Goal: Task Accomplishment & Management: Manage account settings

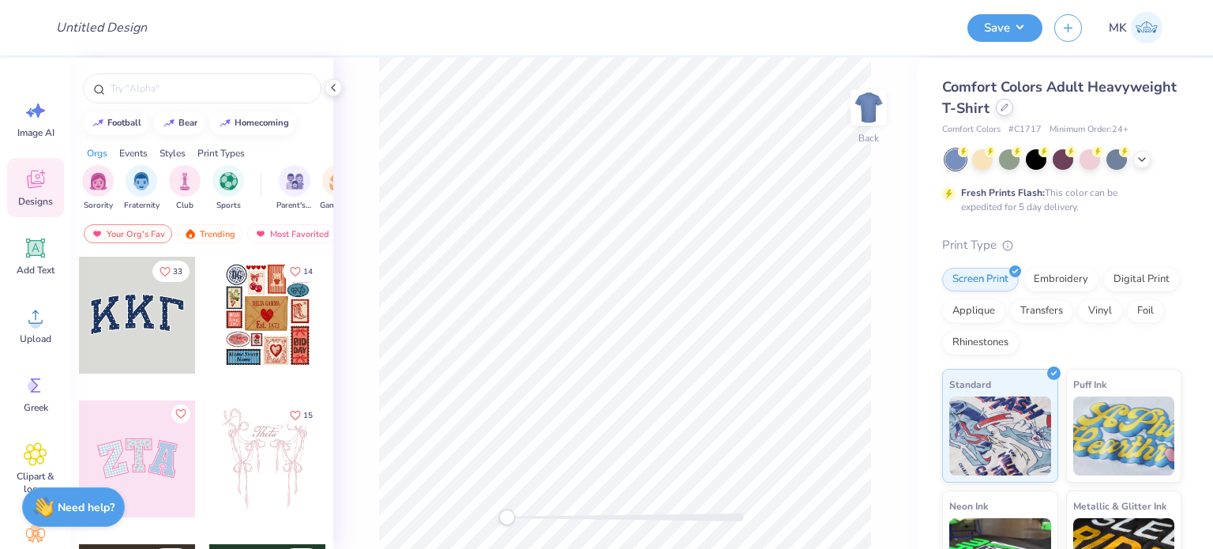
click at [1009, 107] on icon at bounding box center [1005, 107] width 8 height 8
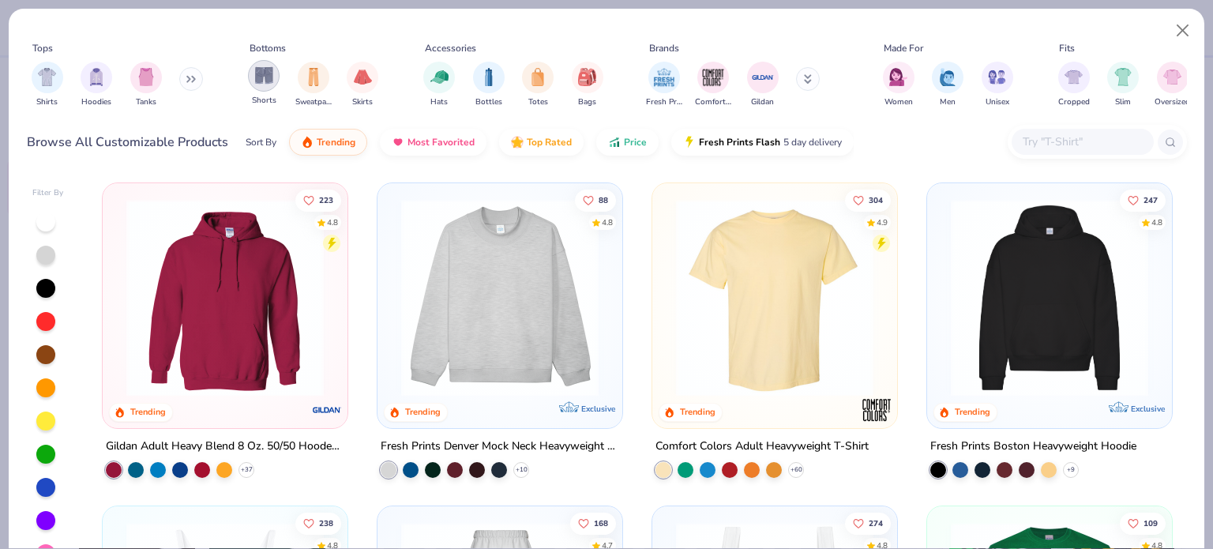
click at [265, 76] on img "filter for Shorts" at bounding box center [264, 75] width 18 height 18
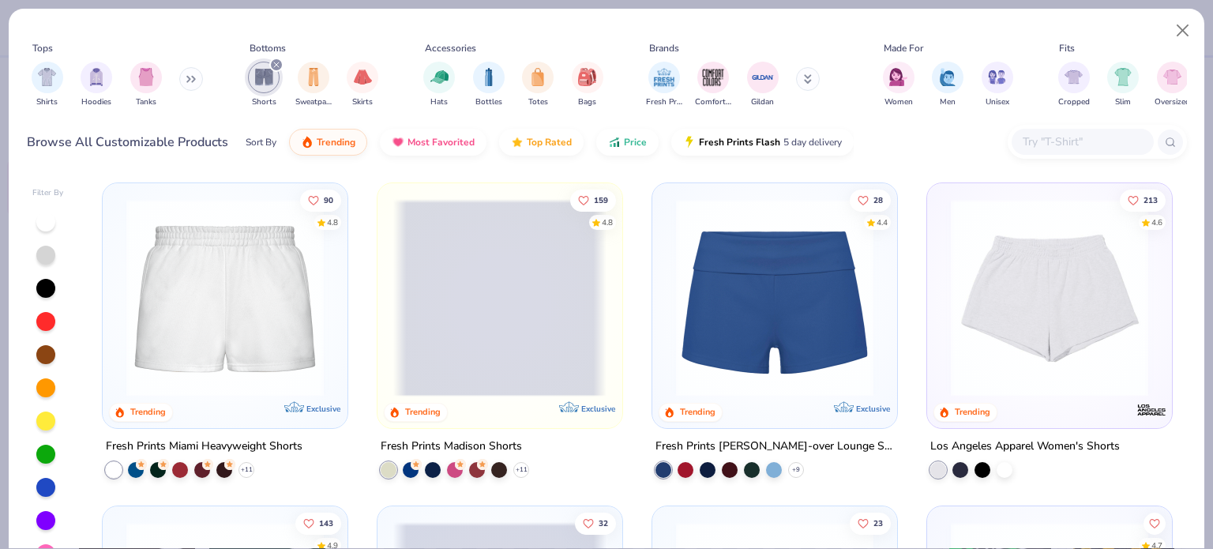
click at [237, 261] on img at bounding box center [224, 297] width 213 height 197
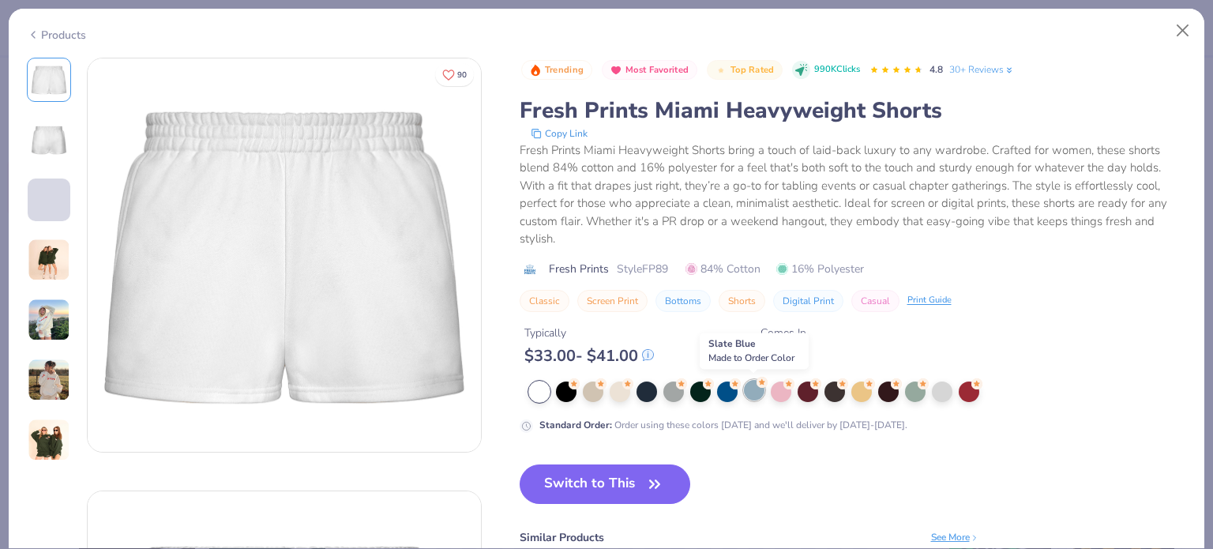
click at [756, 389] on div at bounding box center [754, 390] width 21 height 21
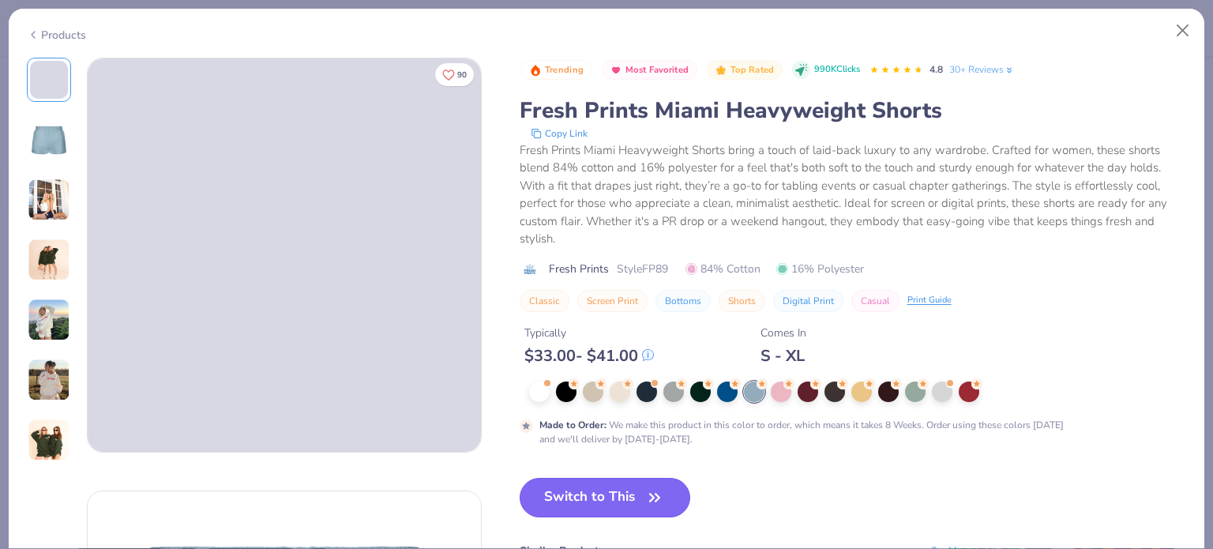
click at [600, 497] on button "Switch to This" at bounding box center [605, 497] width 171 height 39
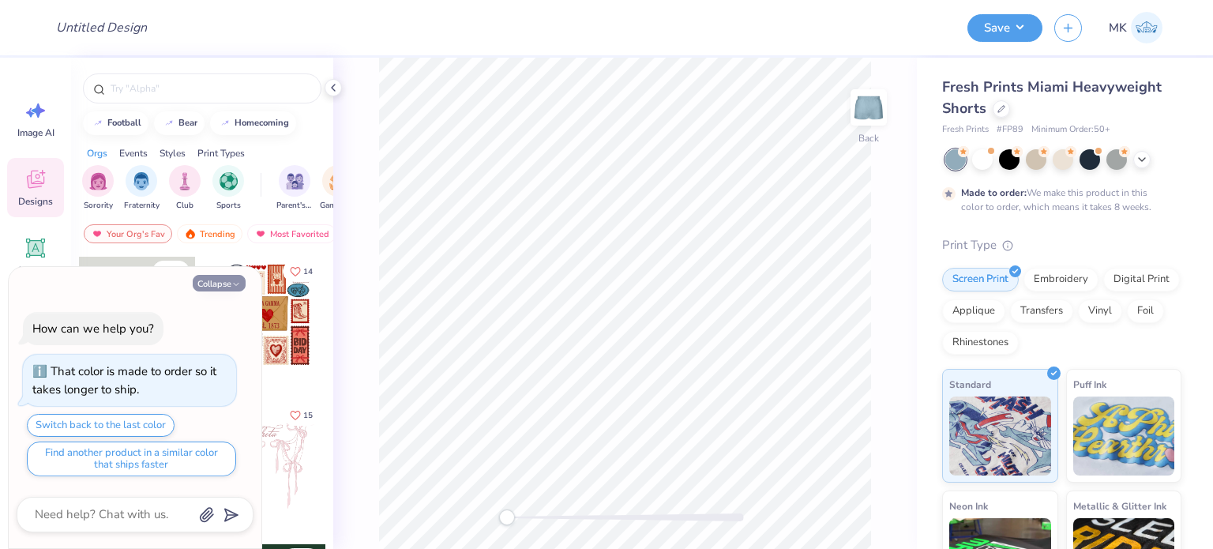
click at [209, 284] on button "Collapse" at bounding box center [219, 283] width 53 height 17
type textarea "x"
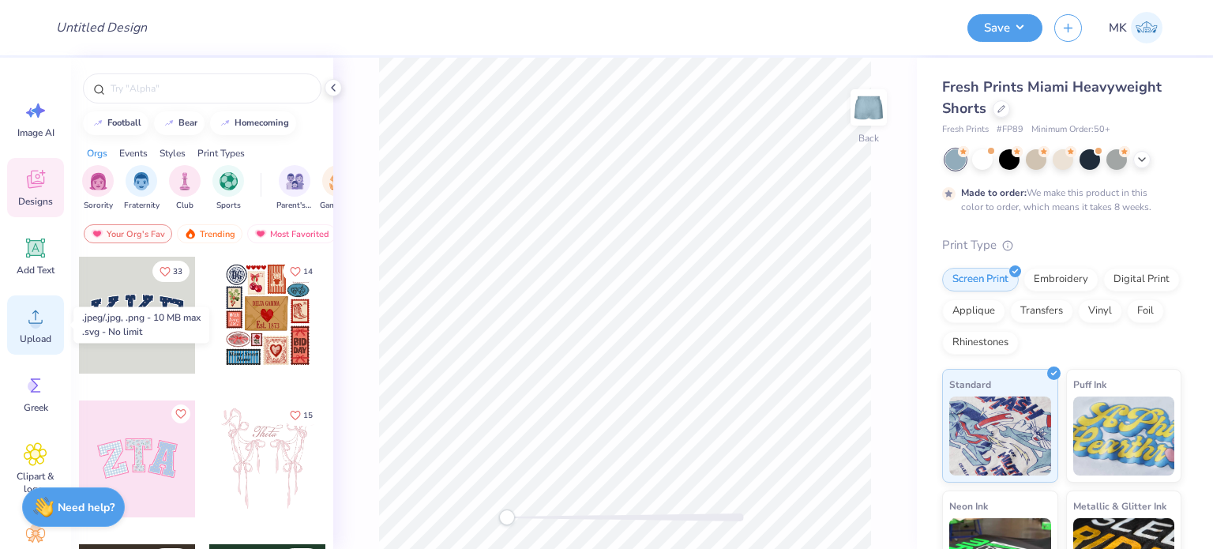
click at [32, 318] on icon at bounding box center [36, 317] width 24 height 24
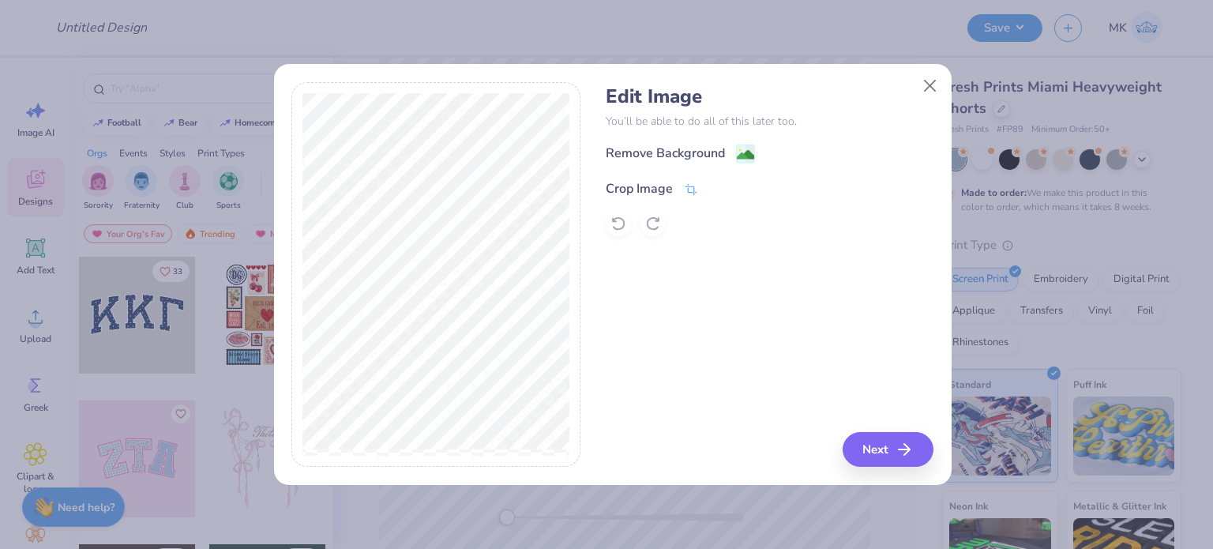
click at [693, 182] on icon at bounding box center [691, 189] width 14 height 14
click at [718, 189] on icon at bounding box center [717, 186] width 9 height 9
click at [749, 152] on image at bounding box center [745, 156] width 17 height 17
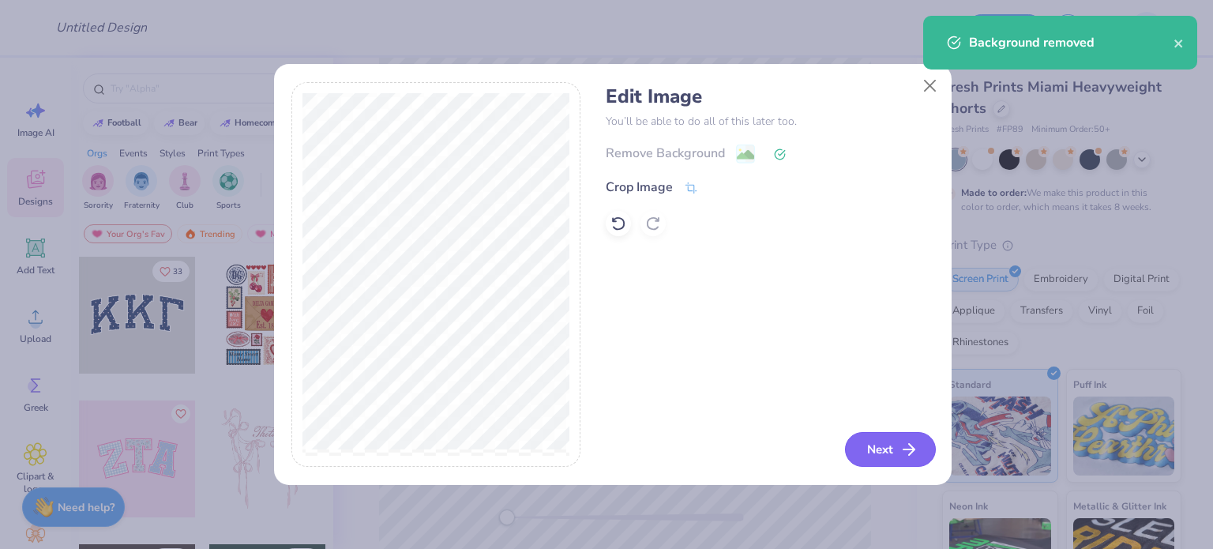
click at [886, 441] on button "Next" at bounding box center [890, 449] width 91 height 35
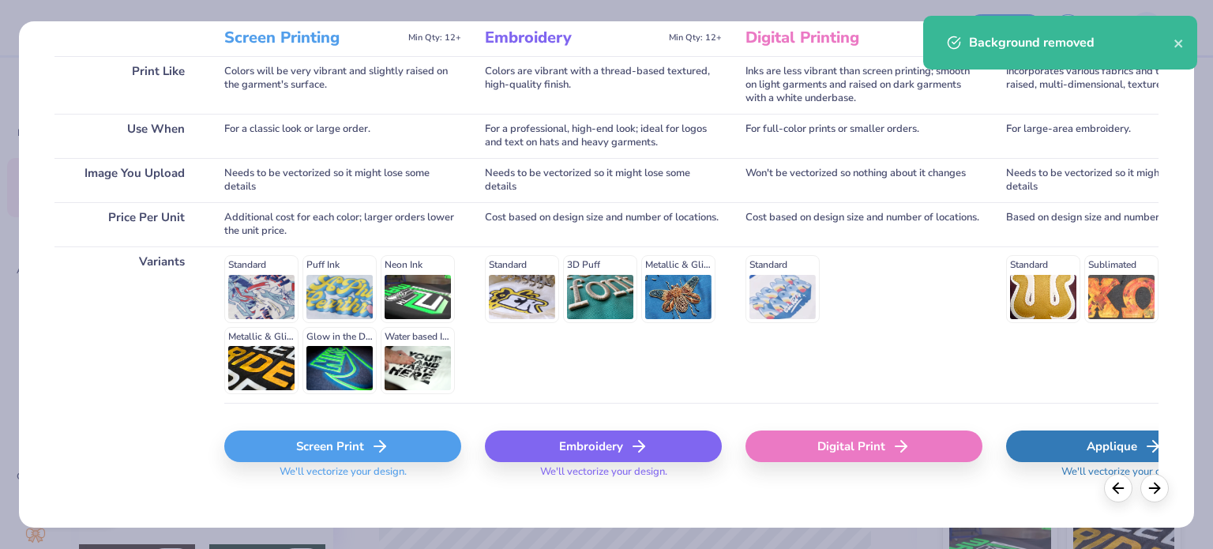
scroll to position [238, 0]
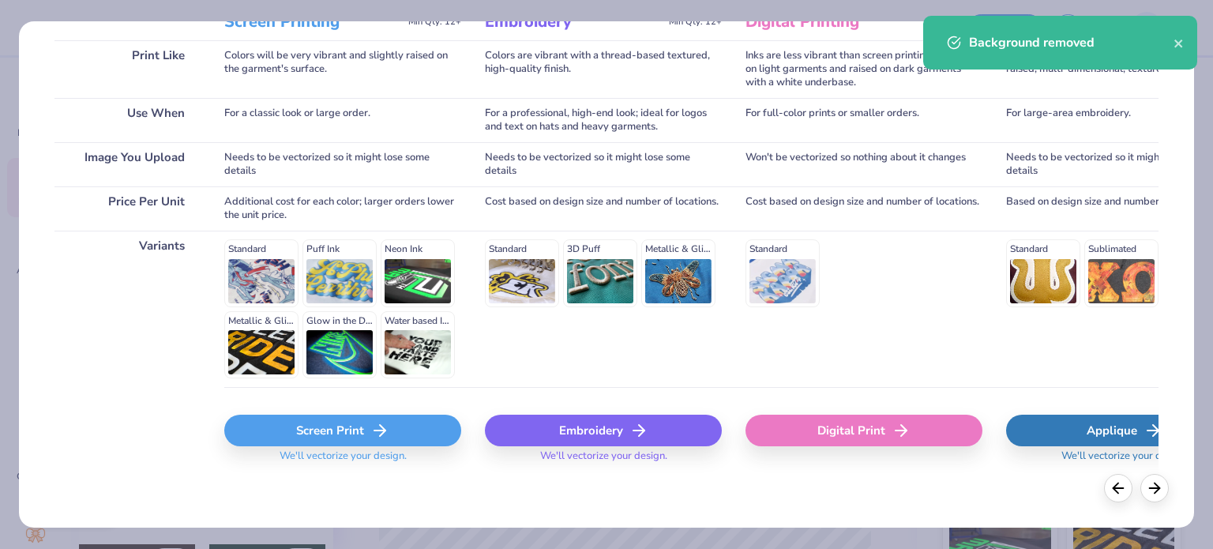
click at [355, 433] on div "Screen Print" at bounding box center [342, 431] width 237 height 32
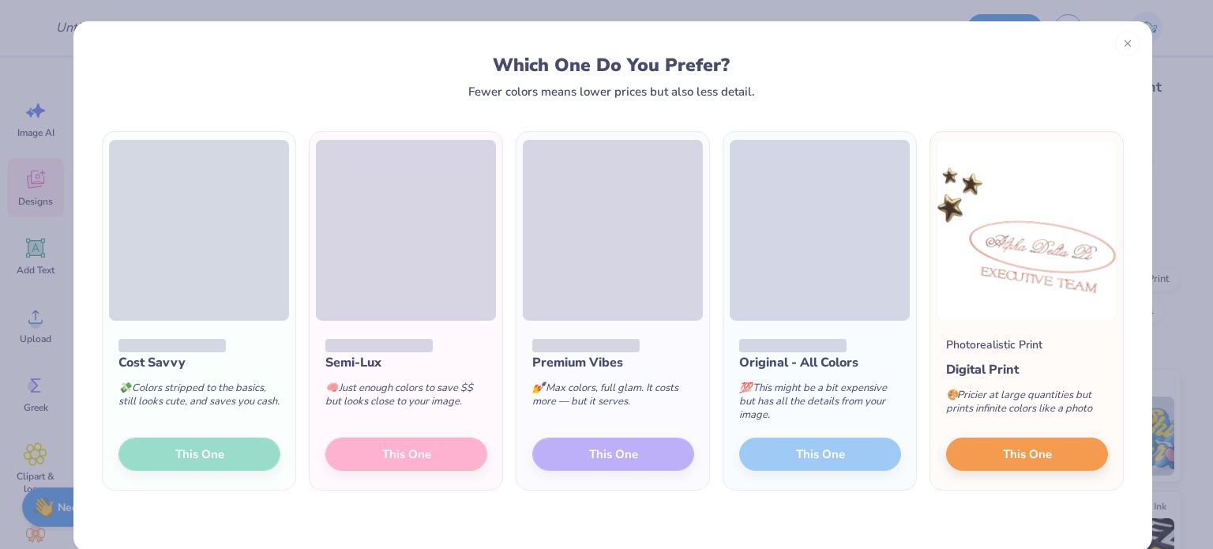
scroll to position [24, 0]
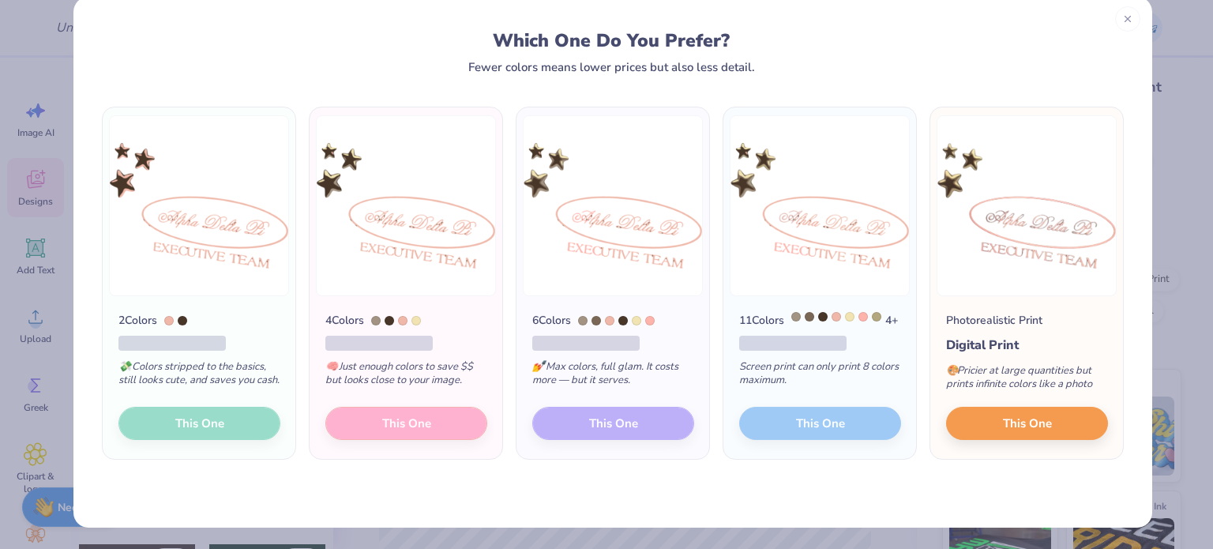
click at [205, 430] on div "2 Colors 💸 Colors stripped to the basics, still looks cute, and saves you cash.…" at bounding box center [199, 377] width 193 height 163
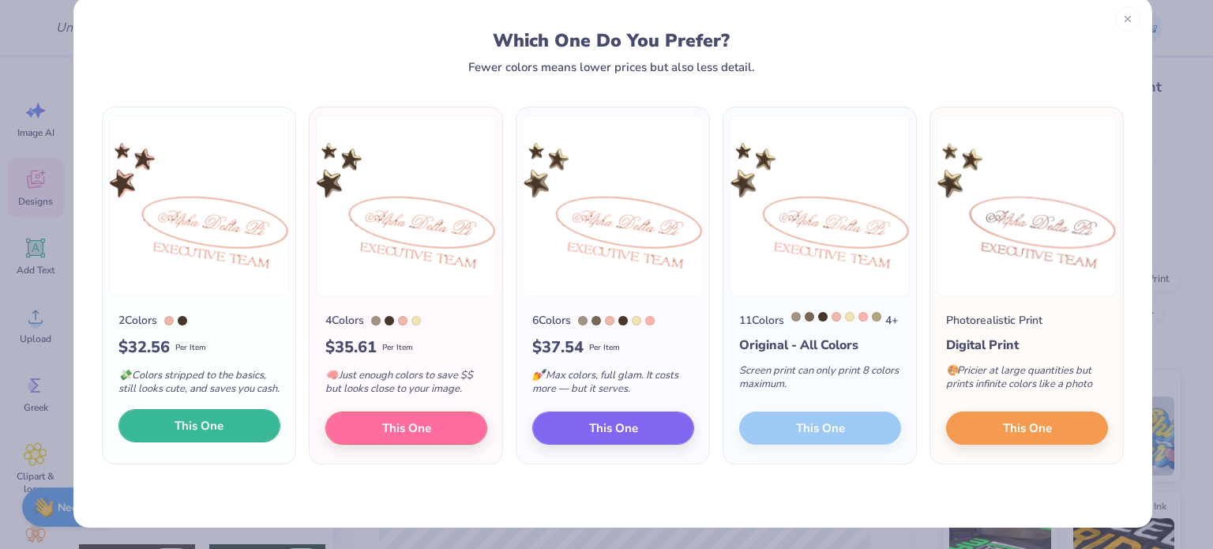
click at [205, 435] on span "This One" at bounding box center [199, 426] width 49 height 18
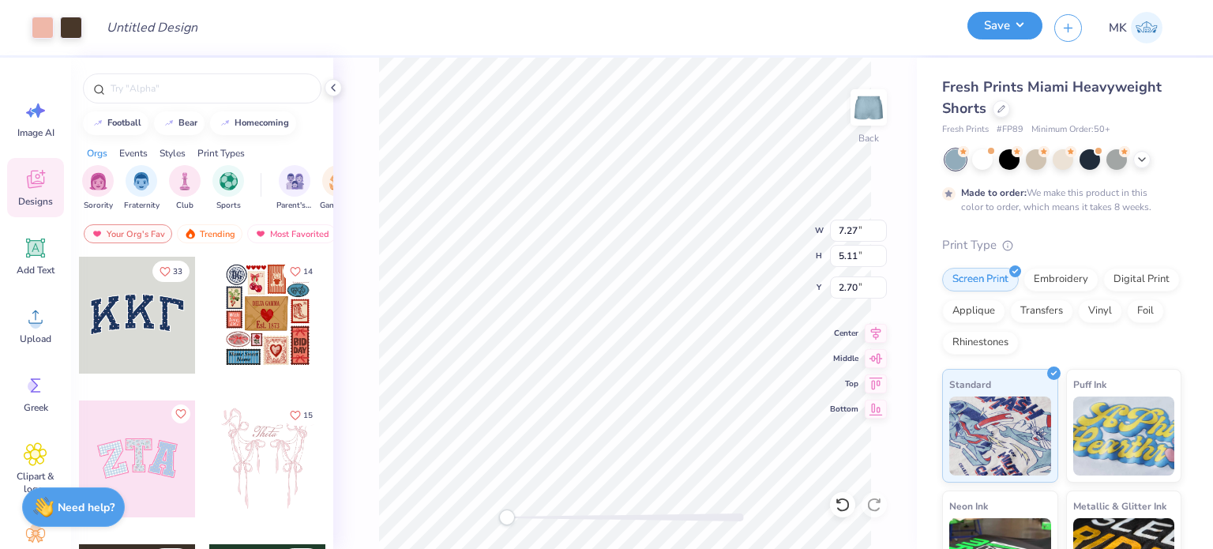
click at [1011, 21] on button "Save" at bounding box center [1005, 26] width 75 height 28
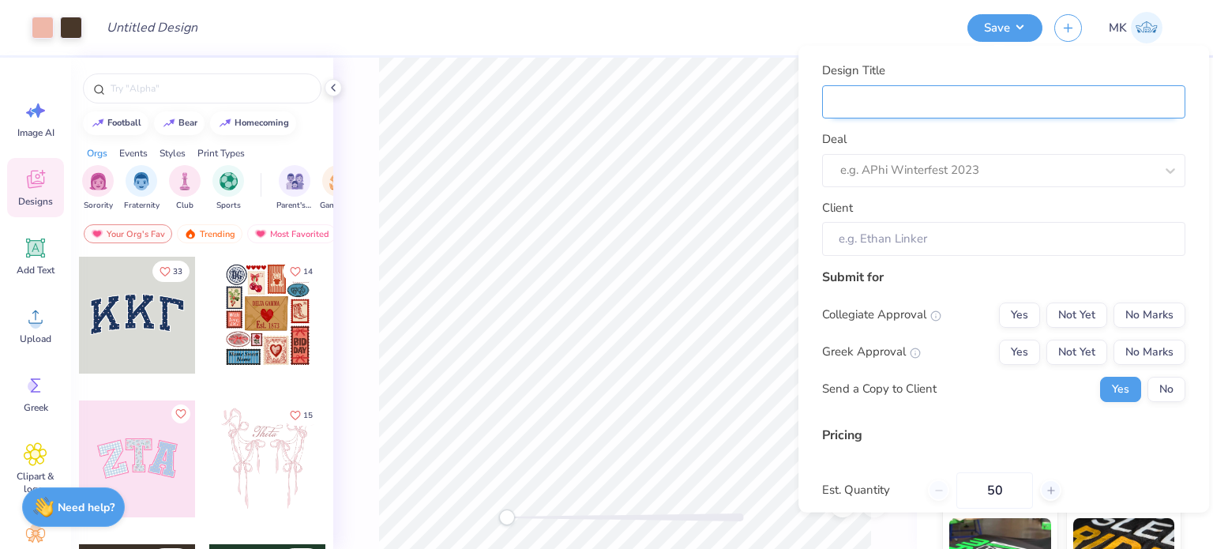
click at [1040, 102] on input "Design Title" at bounding box center [1003, 102] width 363 height 34
paste input "For our shorts we would like this: On one side of the leg we would like “Phi Si…"
type input "For our shorts we would like this: On one side of the leg we would like “Phi Si…"
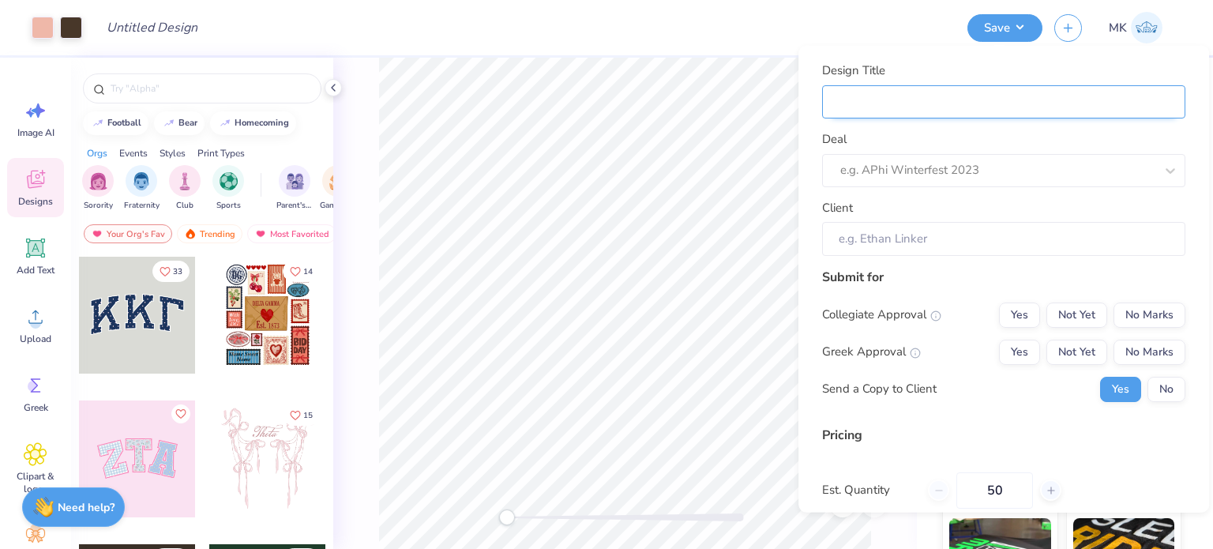
paste input "Phi Sigma Sigma"
type input "Phi Sigma Sigma"
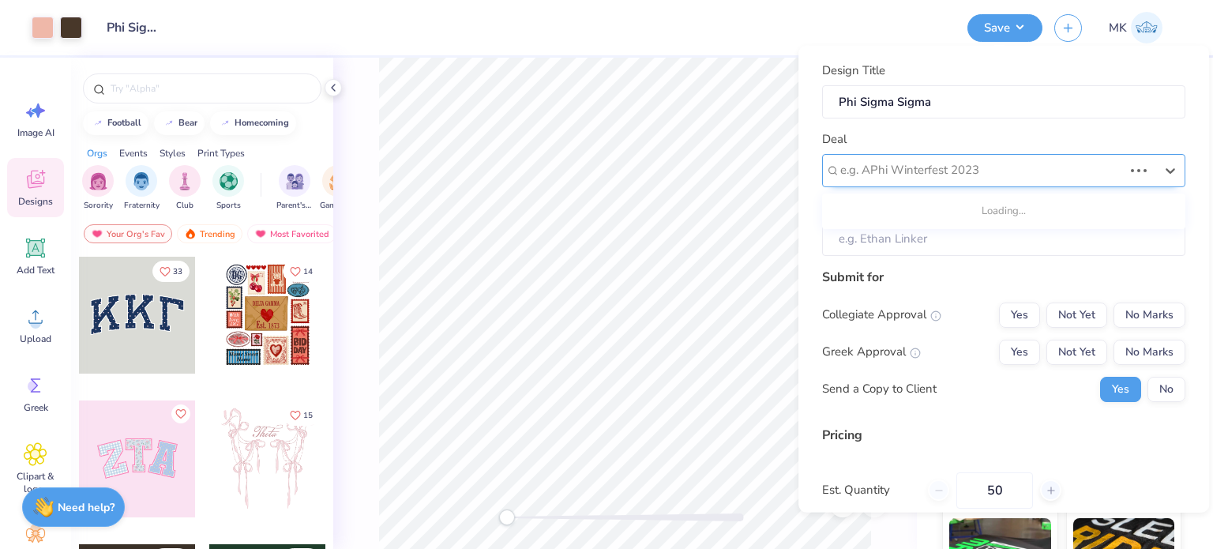
click at [892, 164] on div at bounding box center [982, 170] width 283 height 21
paste input "Phi Sigma Sigma"
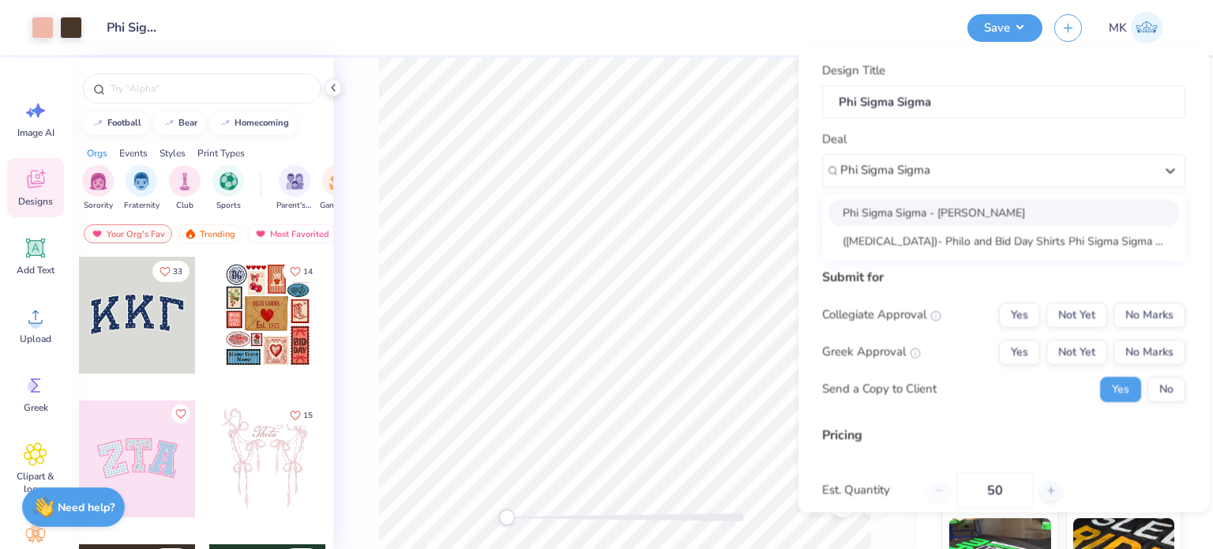
click at [910, 205] on div "Phi Sigma Sigma - Sarah Palmer" at bounding box center [1004, 212] width 351 height 26
type input "Phi Sigma Sigma"
type input "Sarah Palmer"
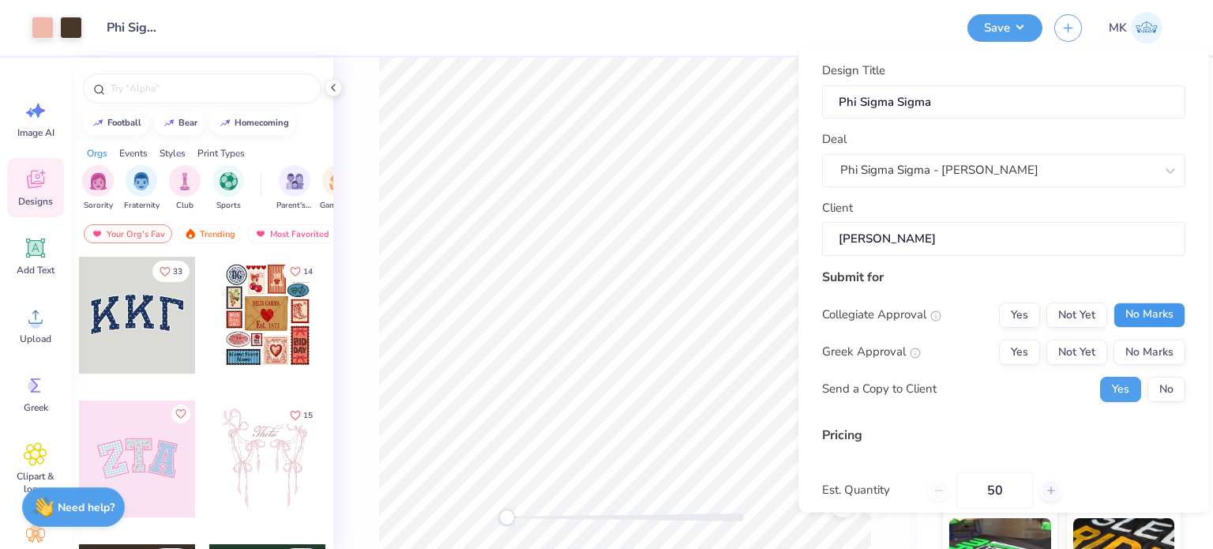
click at [1153, 315] on button "No Marks" at bounding box center [1150, 314] width 72 height 25
click at [1153, 347] on button "No Marks" at bounding box center [1150, 351] width 72 height 25
click at [1153, 382] on button "No" at bounding box center [1167, 388] width 38 height 25
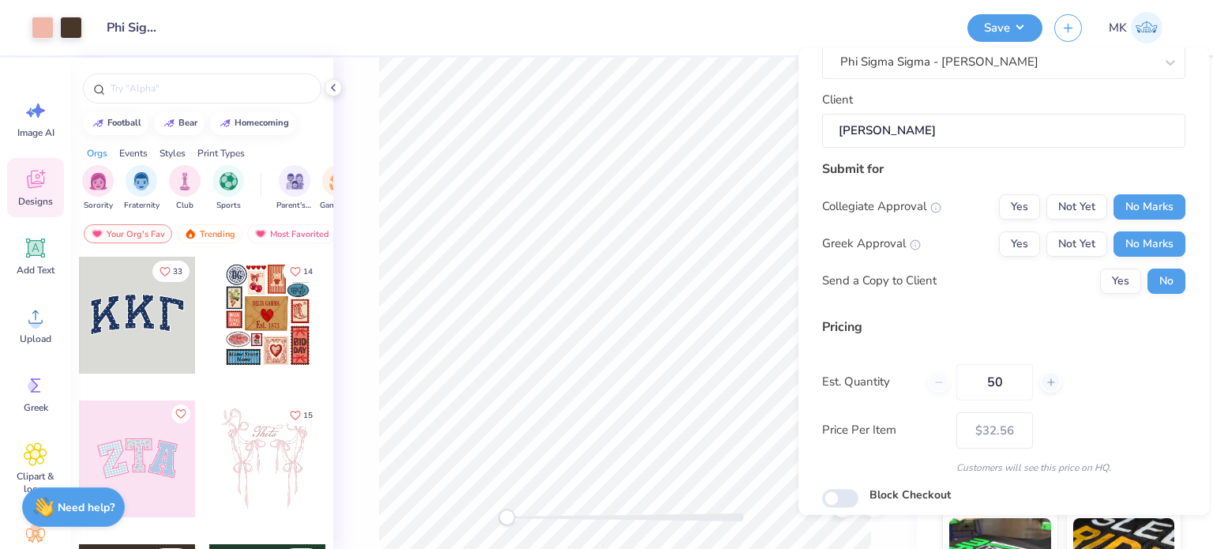
scroll to position [88, 0]
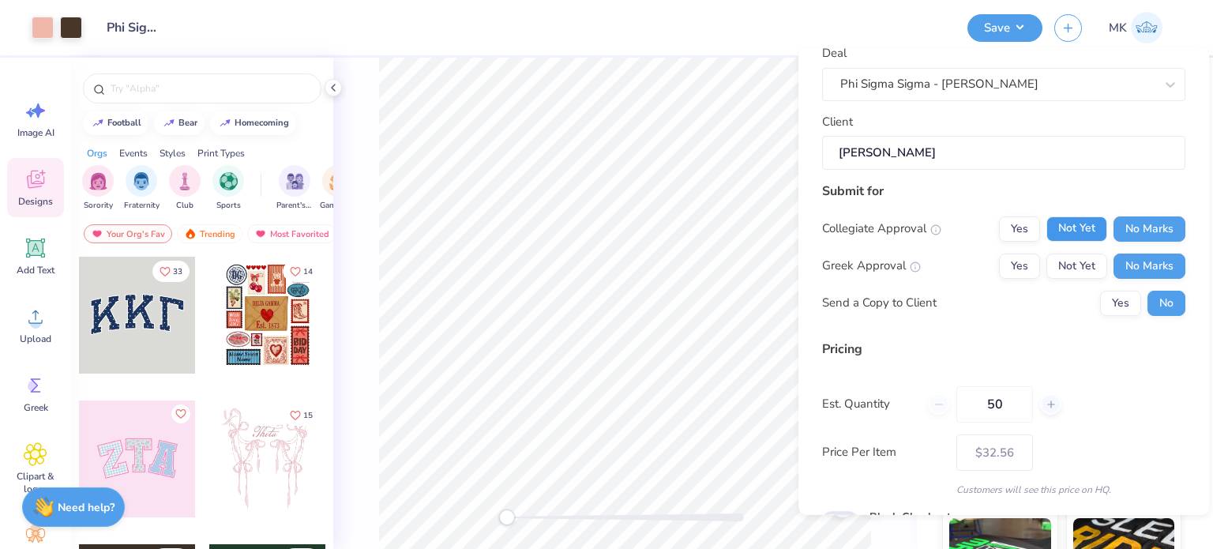
click at [1089, 235] on button "Not Yet" at bounding box center [1077, 228] width 61 height 25
click at [1065, 271] on button "Not Yet" at bounding box center [1077, 265] width 61 height 25
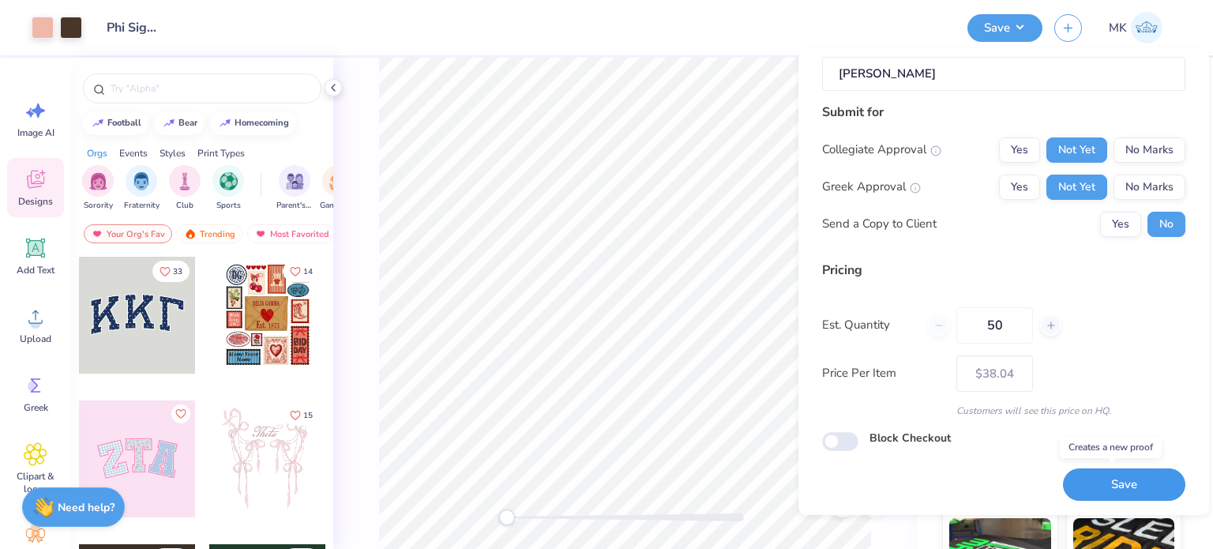
click at [1106, 483] on button "Save" at bounding box center [1124, 484] width 122 height 32
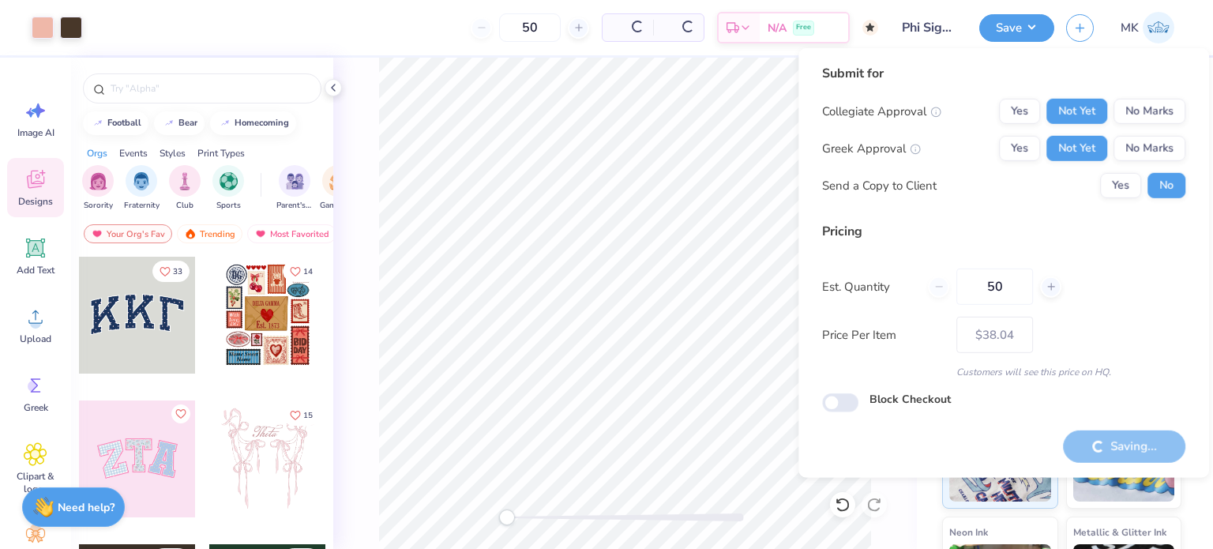
type input "– –"
checkbox input "true"
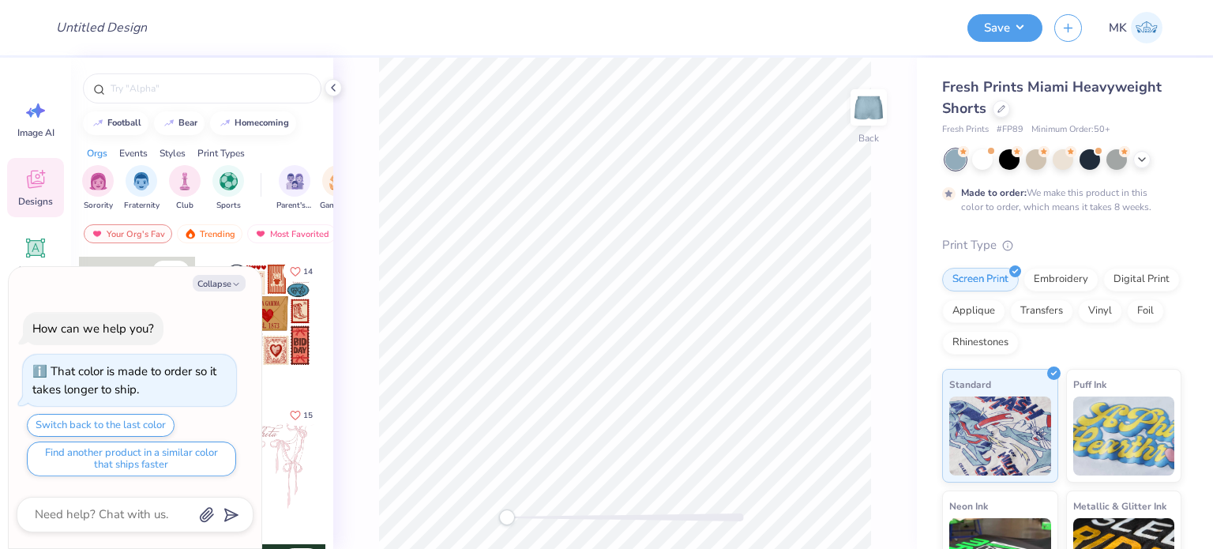
type textarea "x"
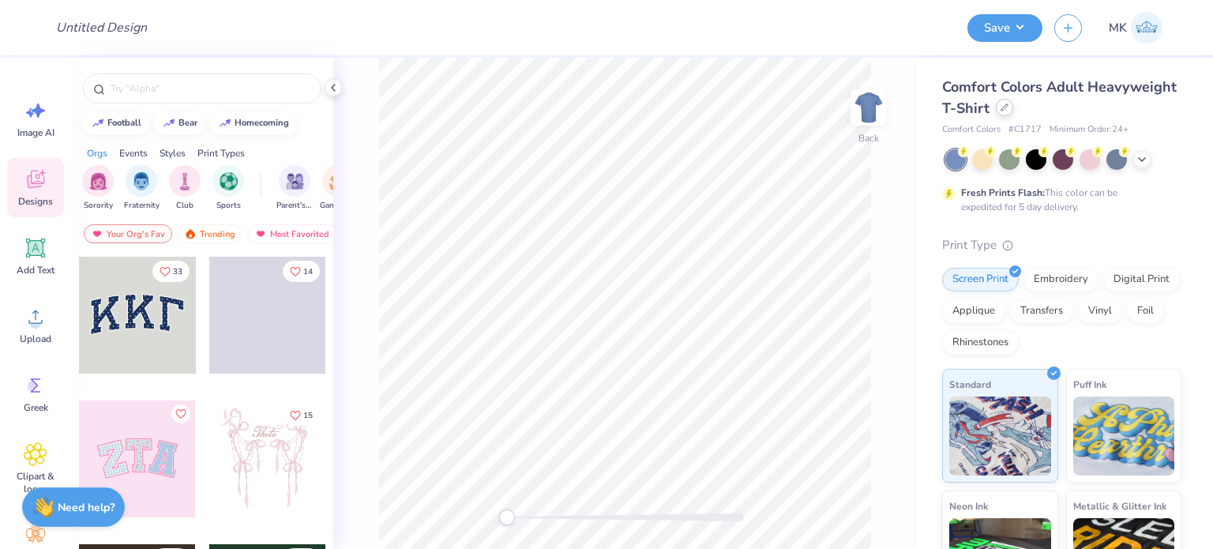
click at [1014, 110] on div at bounding box center [1004, 107] width 17 height 17
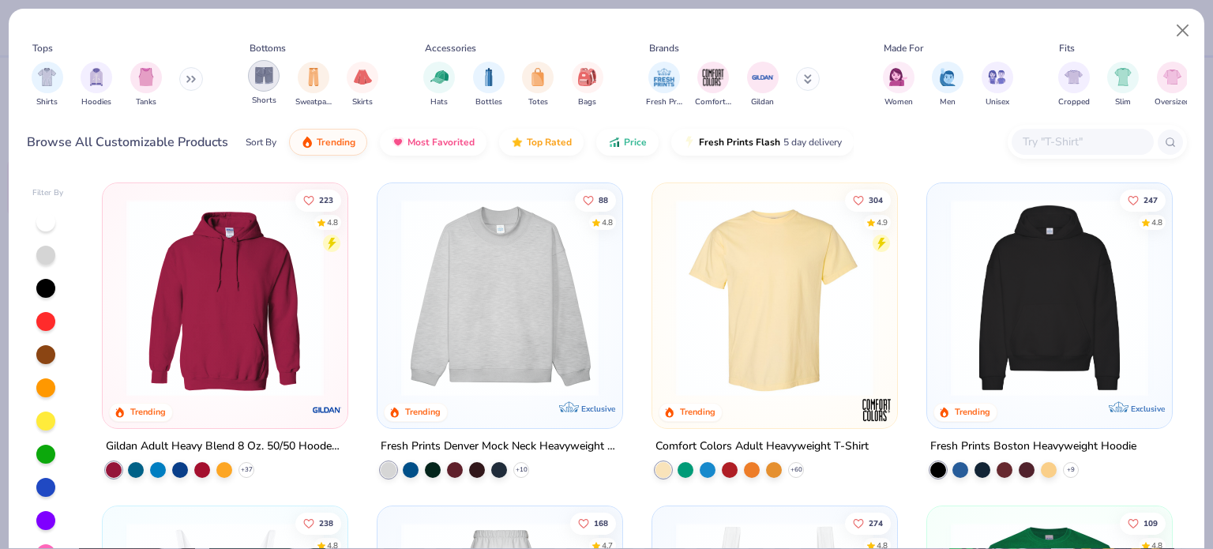
click at [252, 83] on div "filter for Shorts" at bounding box center [264, 76] width 32 height 32
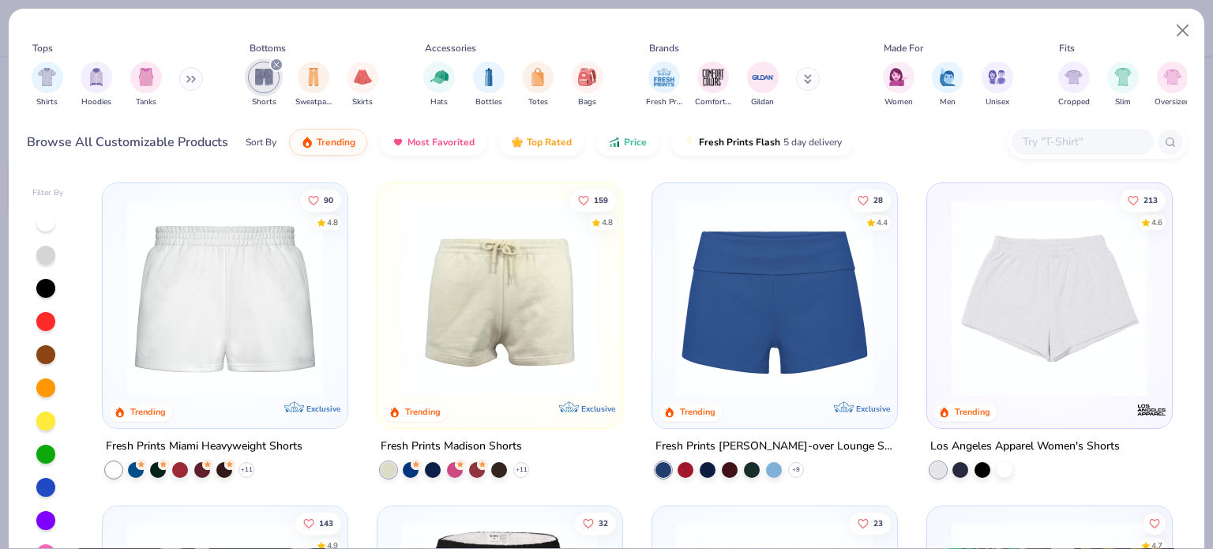
click at [214, 304] on img at bounding box center [224, 297] width 213 height 197
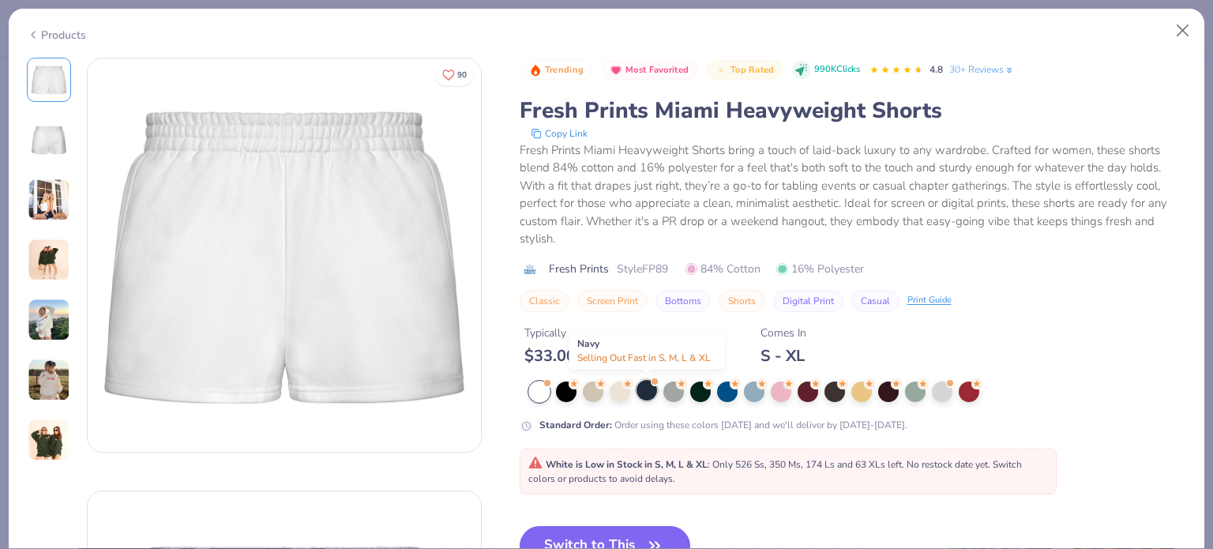
click at [645, 388] on div at bounding box center [647, 390] width 21 height 21
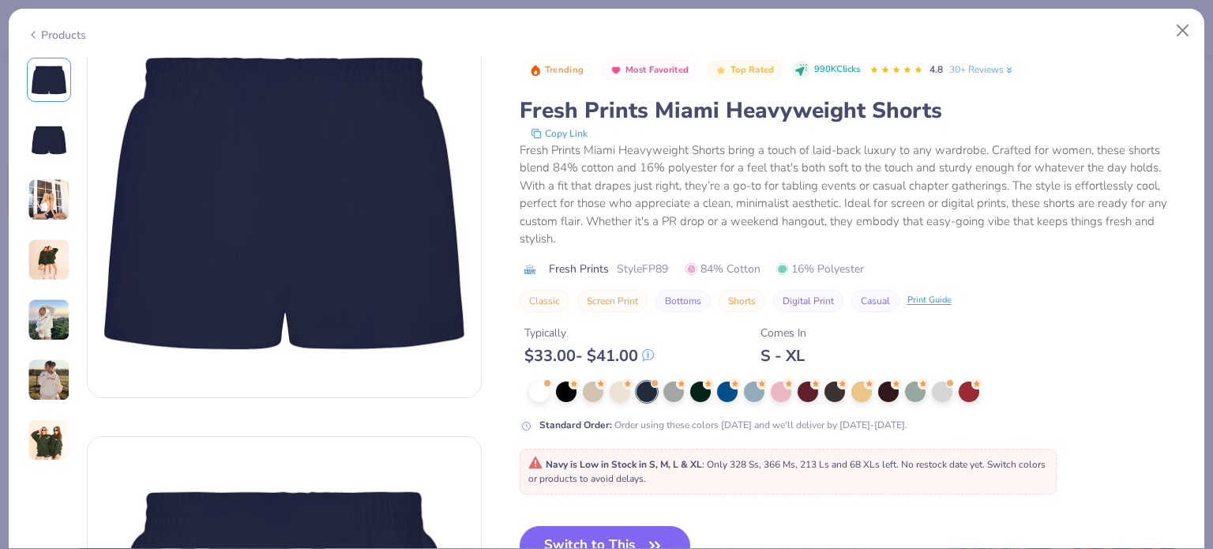
scroll to position [79, 0]
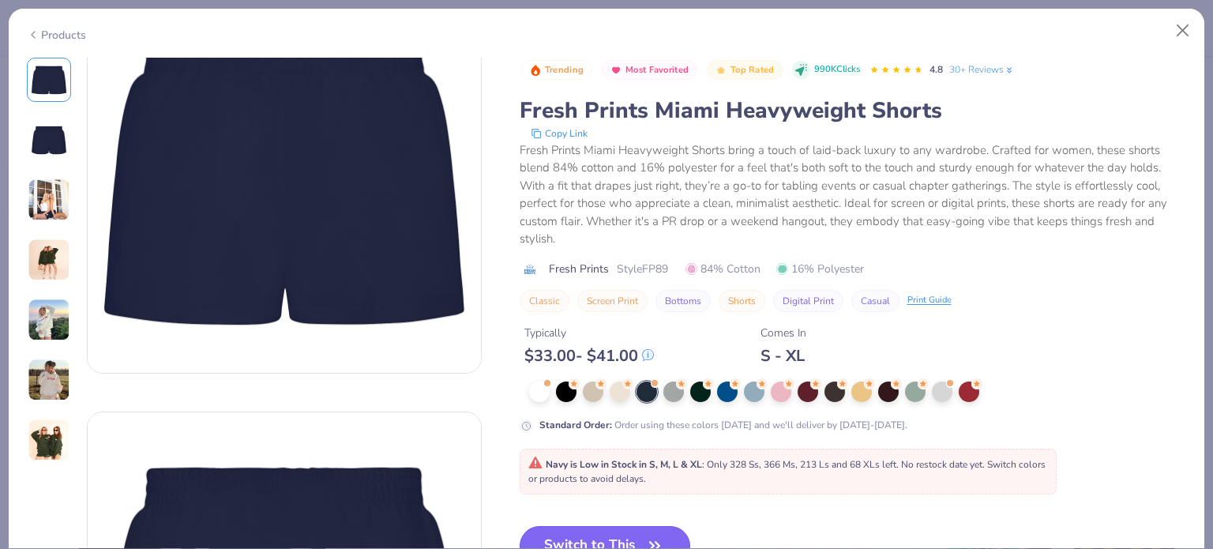
click at [584, 527] on button "Switch to This" at bounding box center [605, 545] width 171 height 39
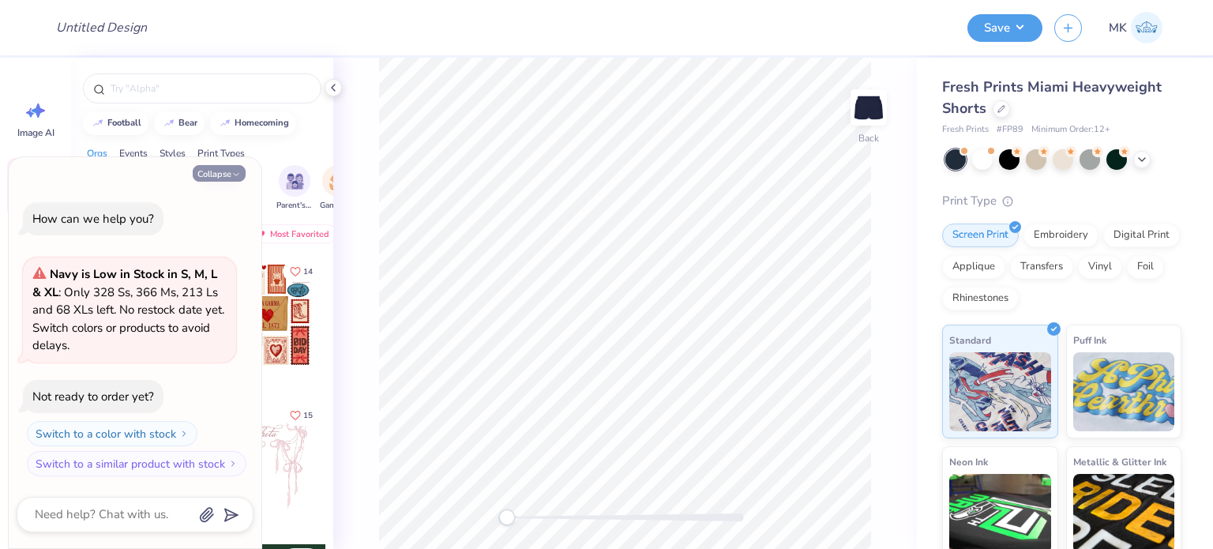
click at [215, 172] on button "Collapse" at bounding box center [219, 173] width 53 height 17
type textarea "x"
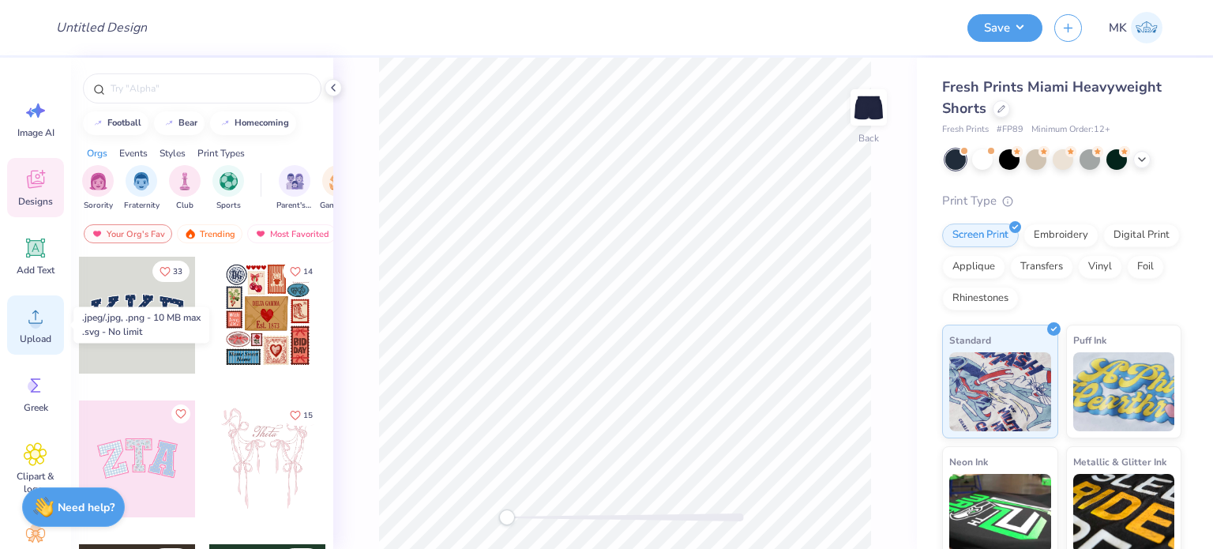
click at [32, 324] on circle at bounding box center [35, 323] width 11 height 11
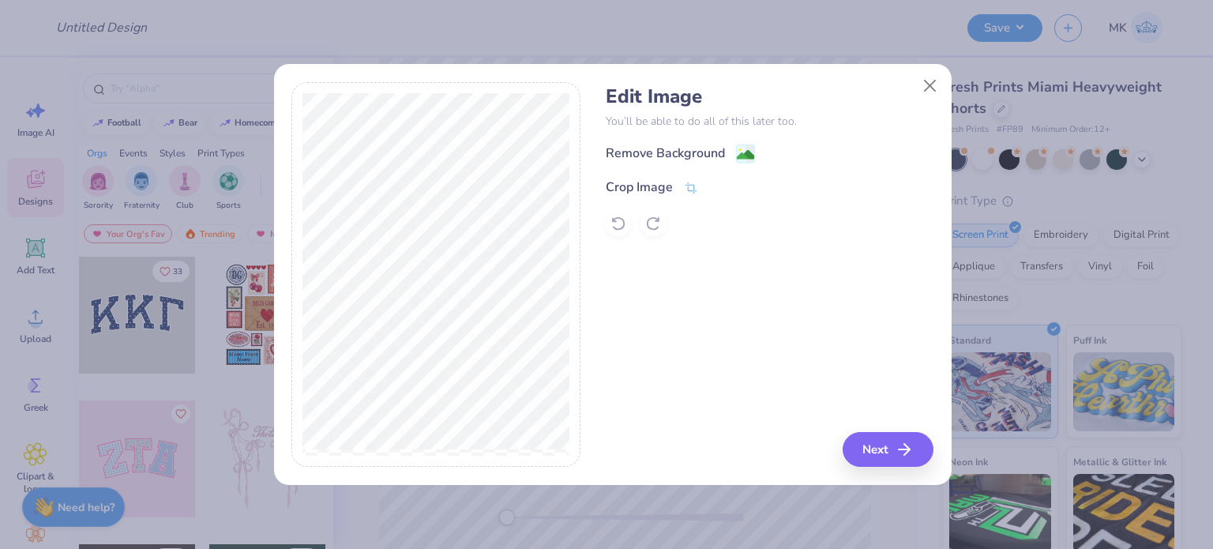
click at [698, 183] on div "Crop Image" at bounding box center [770, 187] width 328 height 19
click at [684, 190] on icon at bounding box center [691, 189] width 14 height 14
click at [711, 188] on button at bounding box center [717, 187] width 17 height 17
click at [739, 160] on image at bounding box center [745, 156] width 17 height 17
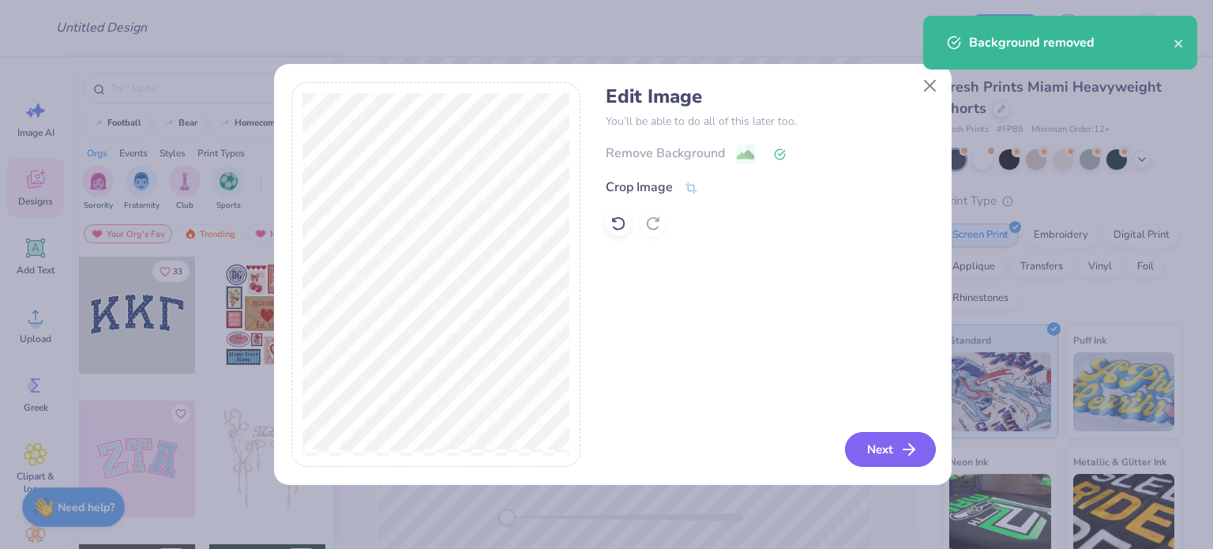
click at [878, 448] on button "Next" at bounding box center [890, 449] width 91 height 35
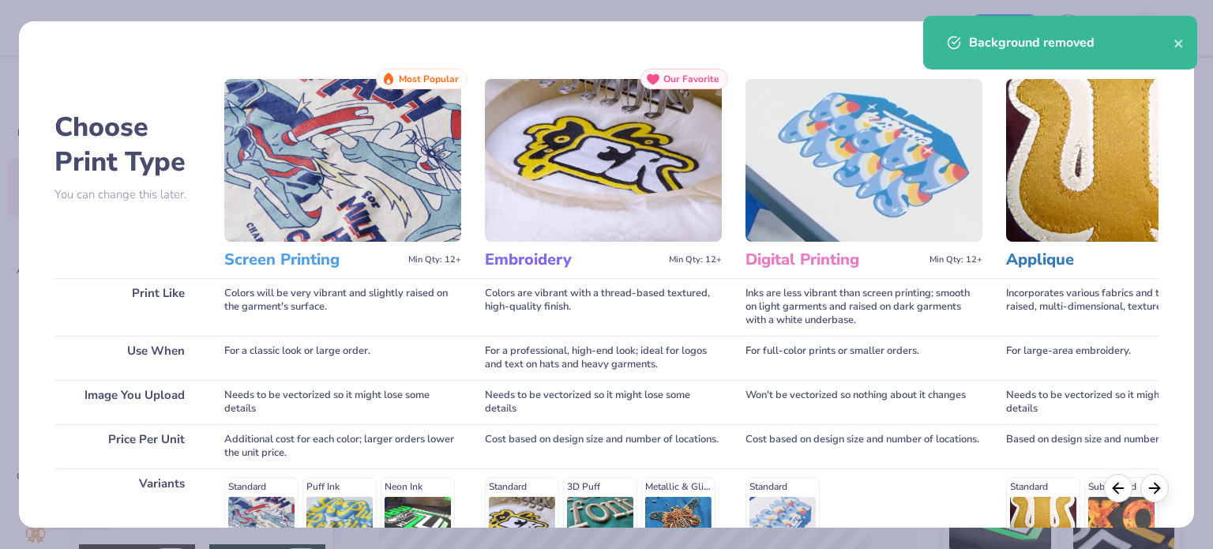
scroll to position [238, 0]
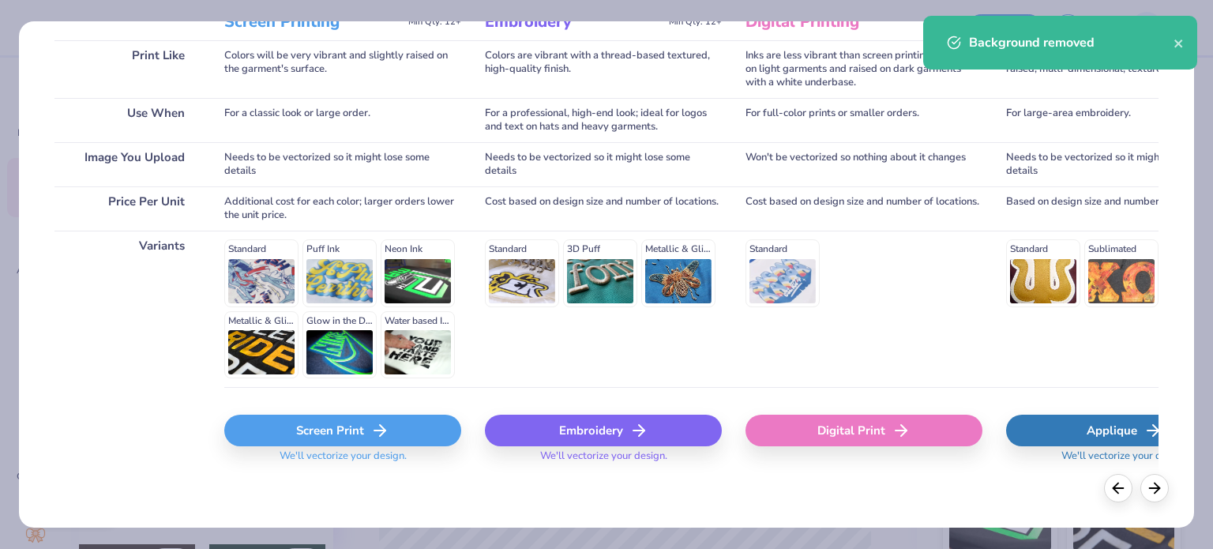
click at [309, 437] on div "Screen Print" at bounding box center [342, 431] width 237 height 32
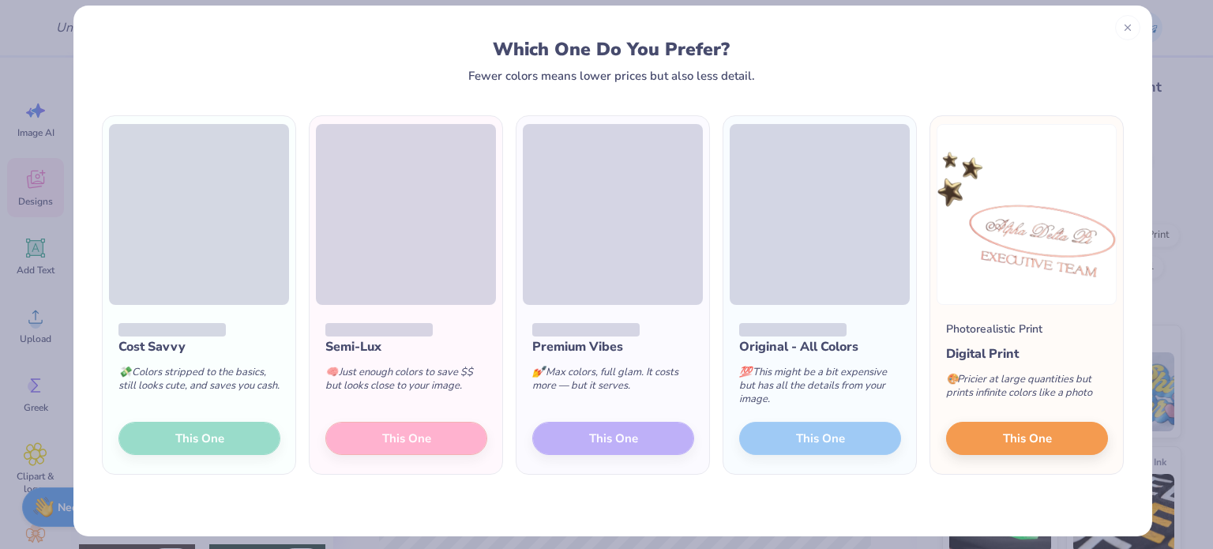
scroll to position [24, 0]
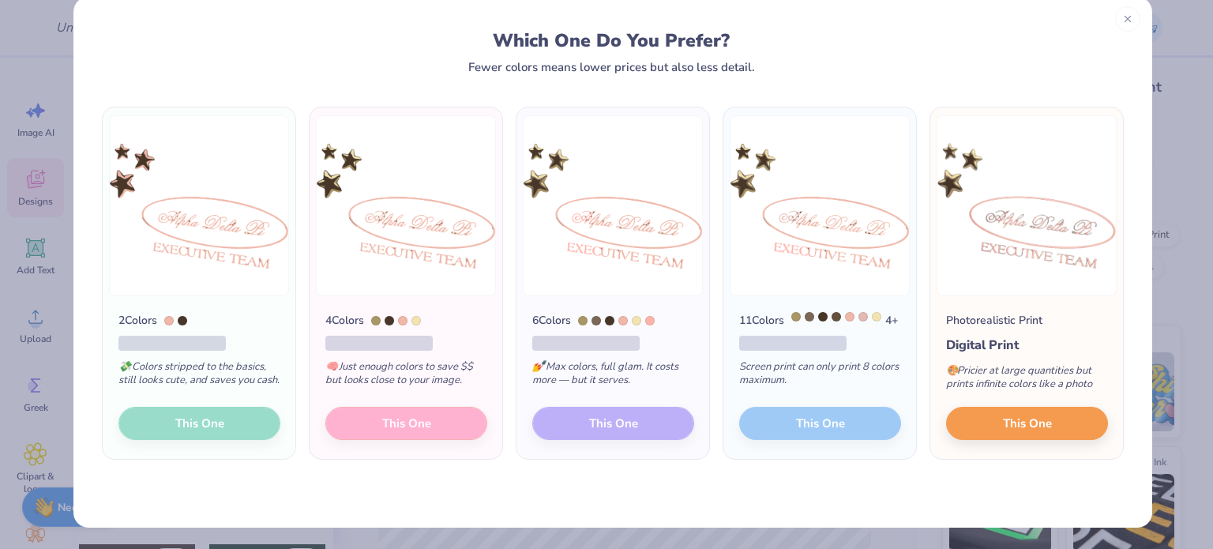
click at [210, 427] on div "2 Colors 💸 Colors stripped to the basics, still looks cute, and saves you cash.…" at bounding box center [199, 377] width 193 height 163
click at [205, 442] on div "2 Colors 💸 Colors stripped to the basics, still looks cute, and saves you cash.…" at bounding box center [199, 377] width 193 height 163
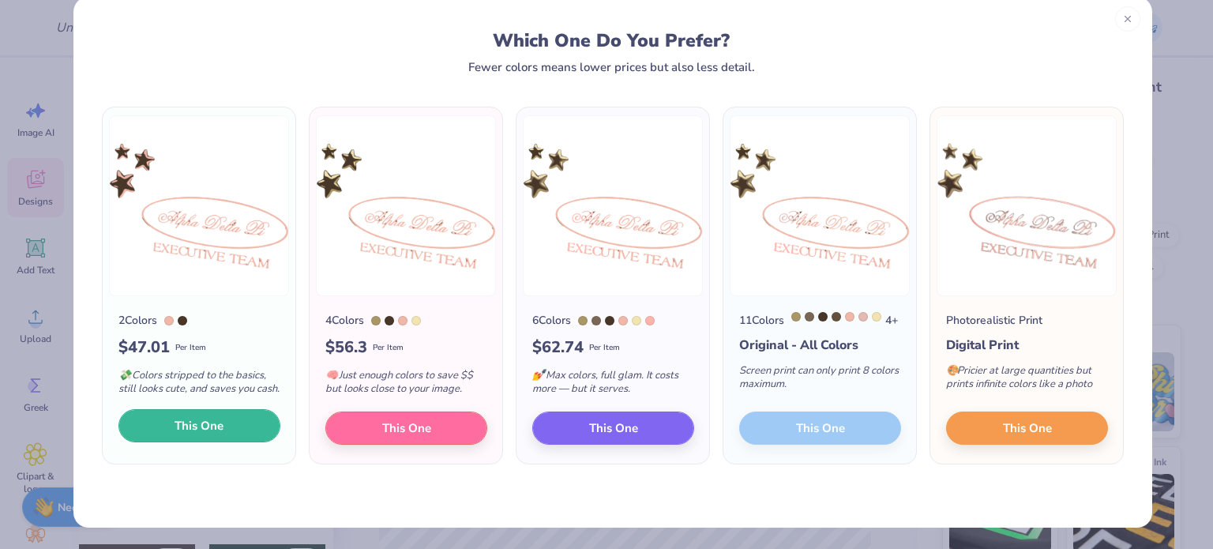
click at [205, 435] on span "This One" at bounding box center [199, 426] width 49 height 18
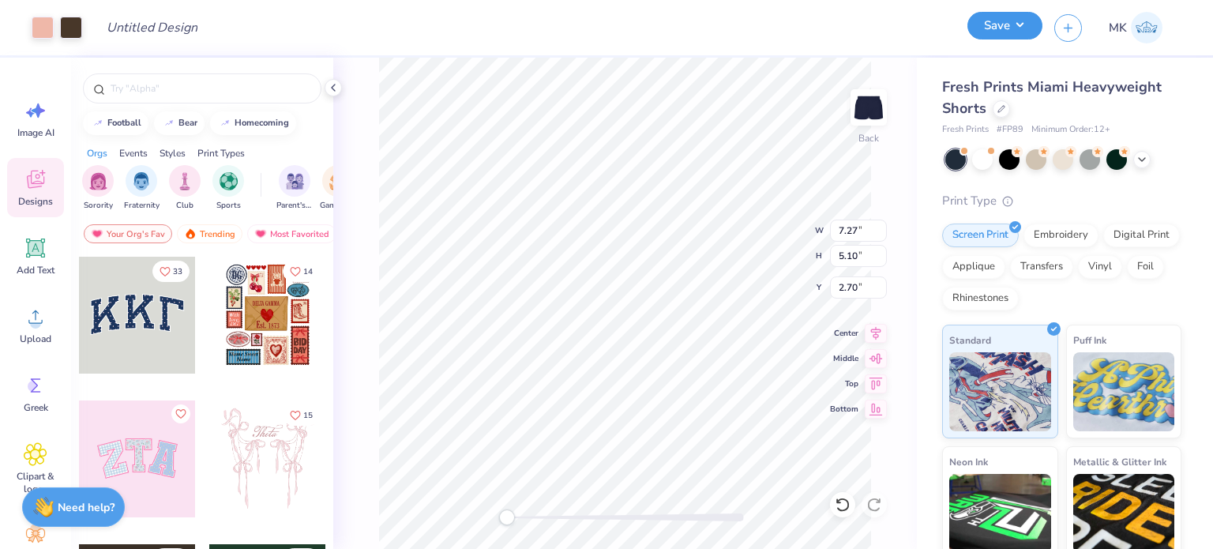
click at [997, 24] on button "Save" at bounding box center [1005, 26] width 75 height 28
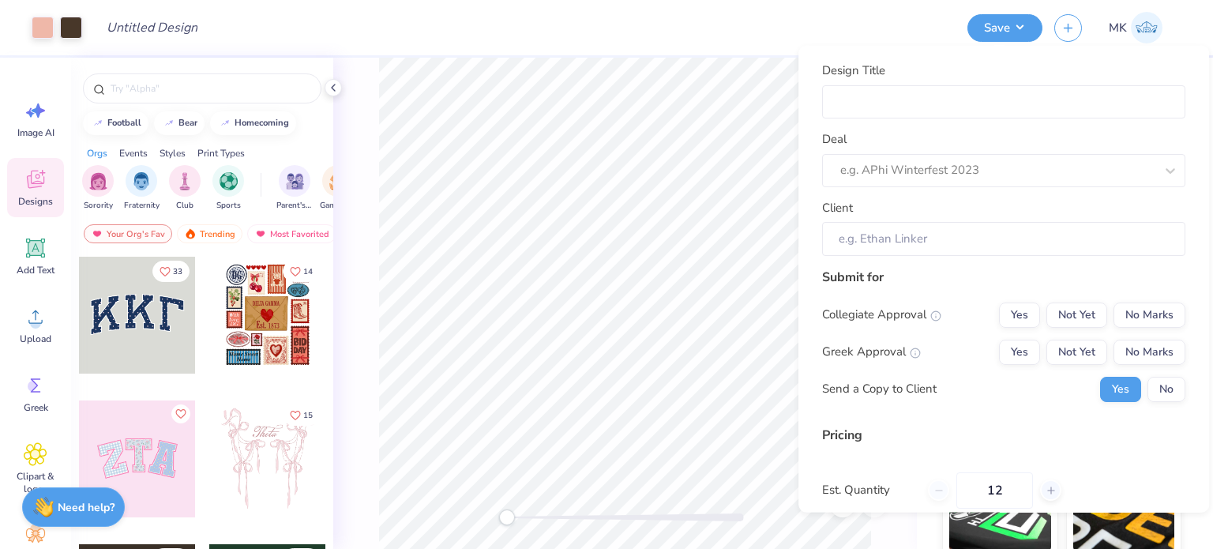
click at [859, 126] on div "Design Title Deal e.g. APhi Winterfest 2023 Client" at bounding box center [1003, 159] width 363 height 194
click at [882, 89] on input "Design Title" at bounding box center [1003, 102] width 363 height 34
paste input "Phi Sigma Sigma"
type input "Phi Sigma Sigma"
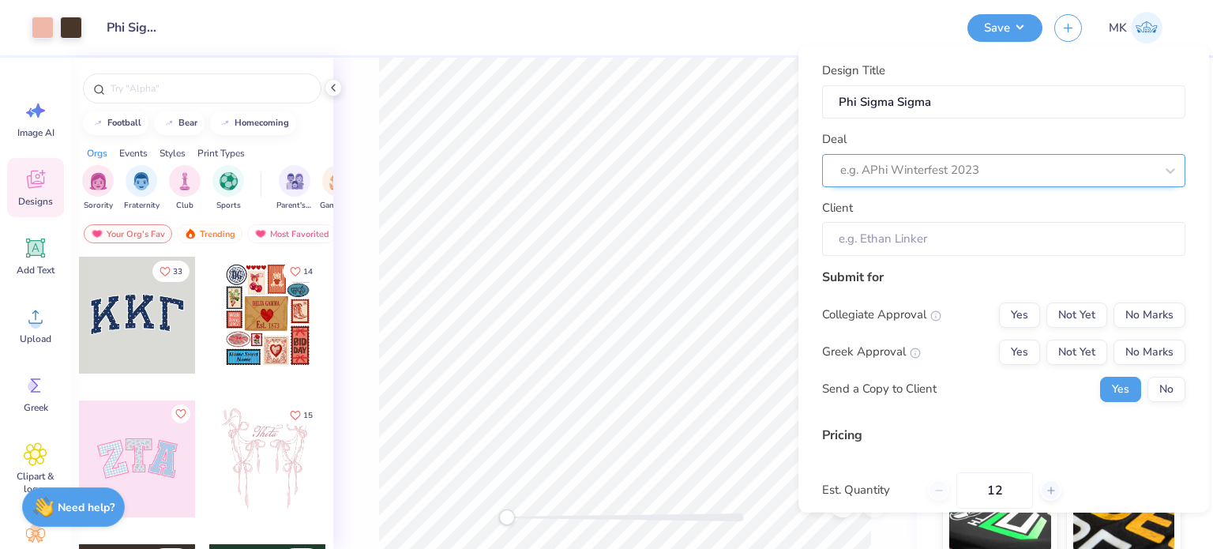
click at [858, 176] on div at bounding box center [998, 170] width 314 height 21
paste input "Phi Sigma Sigma"
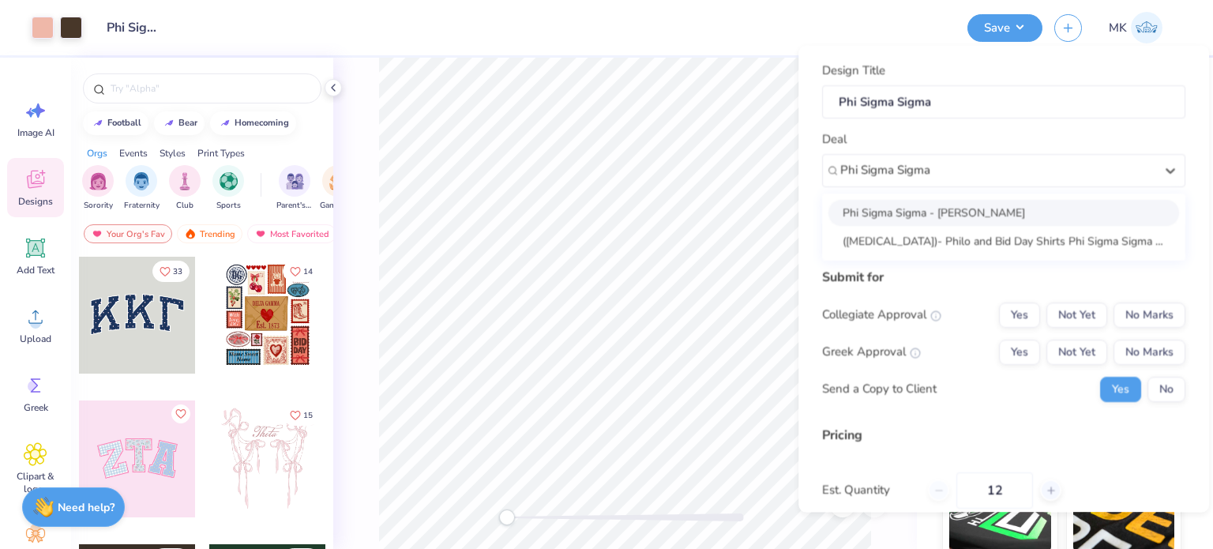
click at [946, 209] on div "Phi Sigma Sigma - Sarah Palmer" at bounding box center [1004, 212] width 351 height 26
type input "Phi Sigma Sigma"
type input "Sarah Palmer"
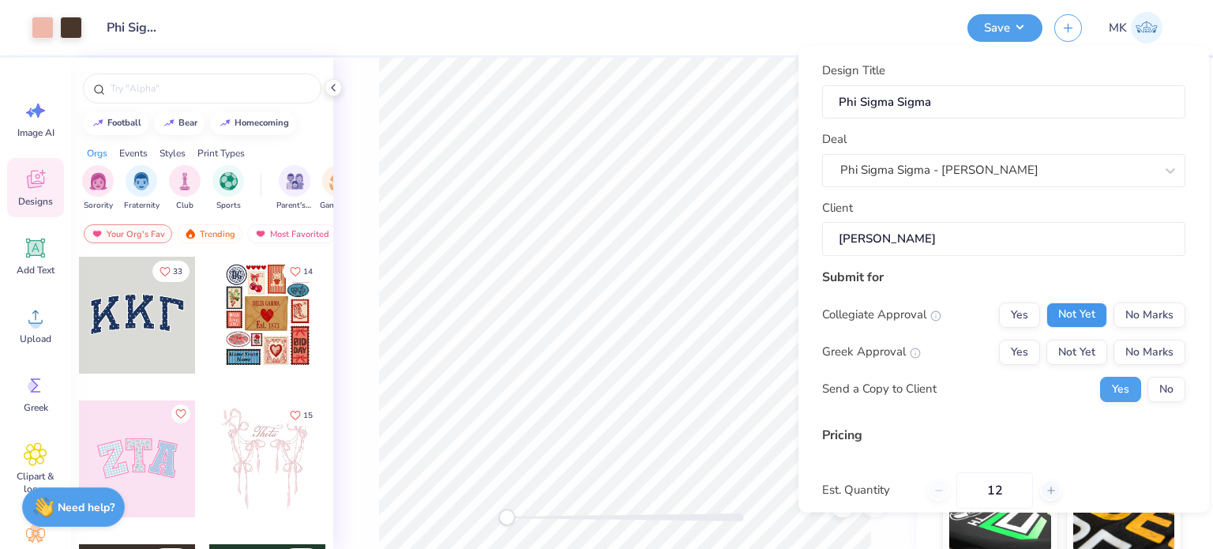
click at [1077, 313] on button "Not Yet" at bounding box center [1077, 314] width 61 height 25
click at [1071, 355] on button "Not Yet" at bounding box center [1077, 351] width 61 height 25
click at [1166, 387] on button "No" at bounding box center [1167, 388] width 38 height 25
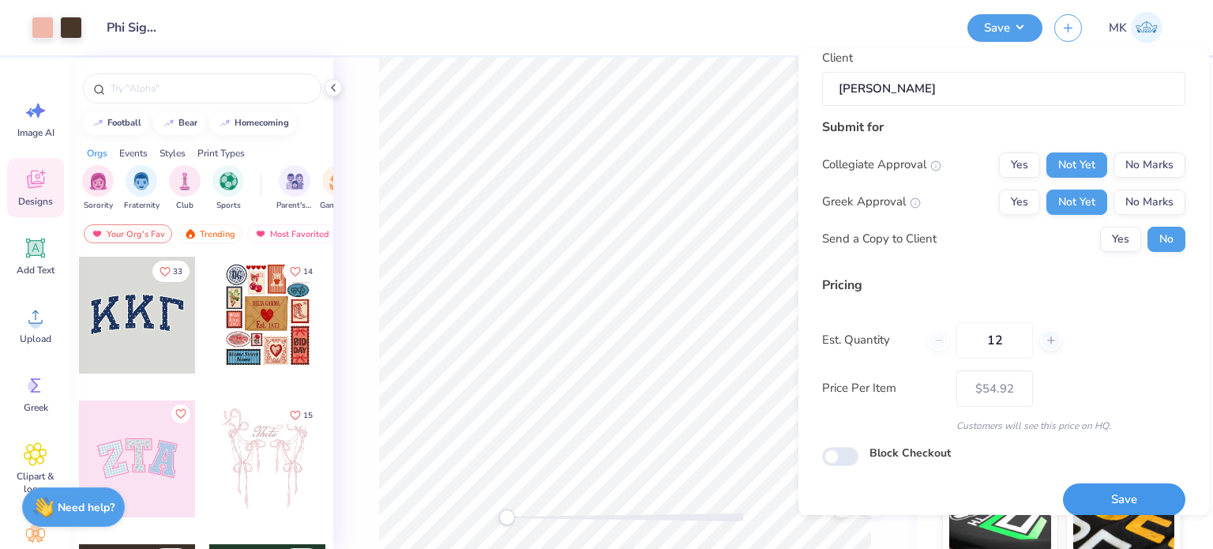
scroll to position [167, 0]
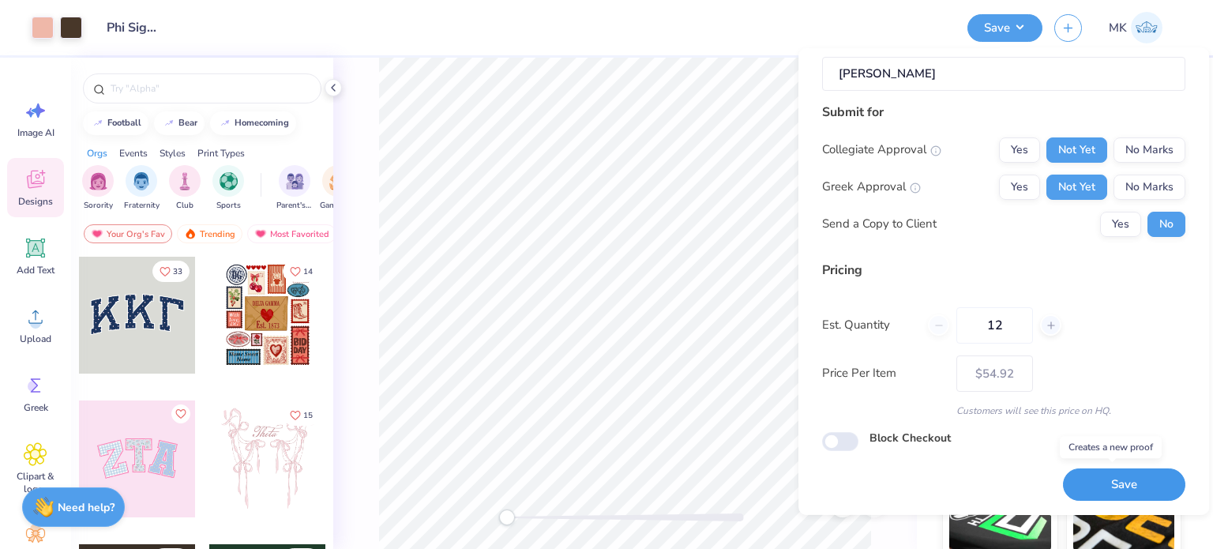
click at [1098, 472] on button "Save" at bounding box center [1124, 484] width 122 height 32
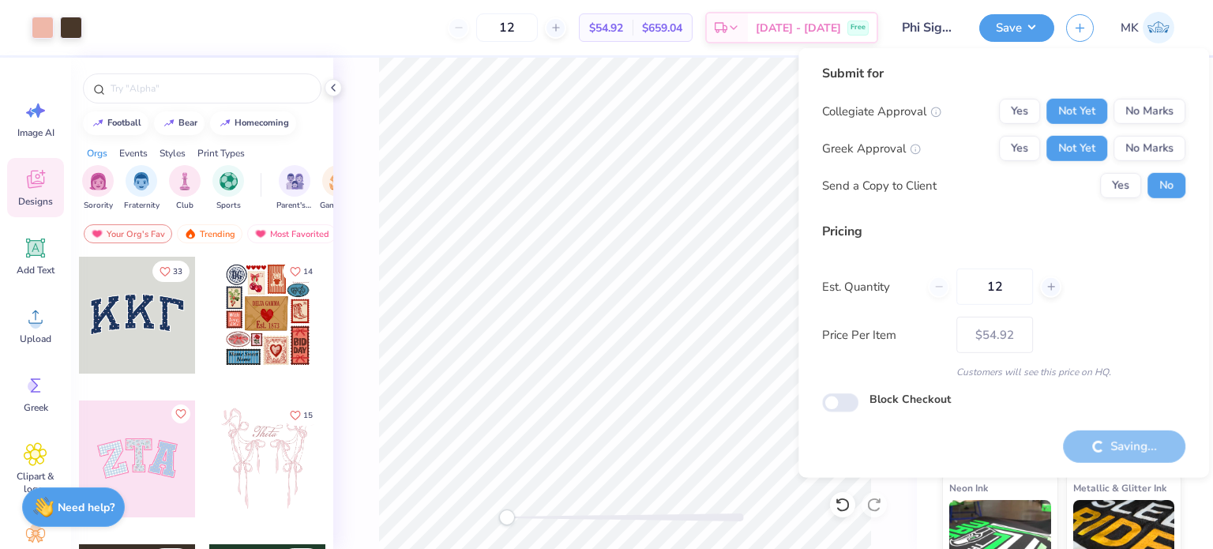
type input "– –"
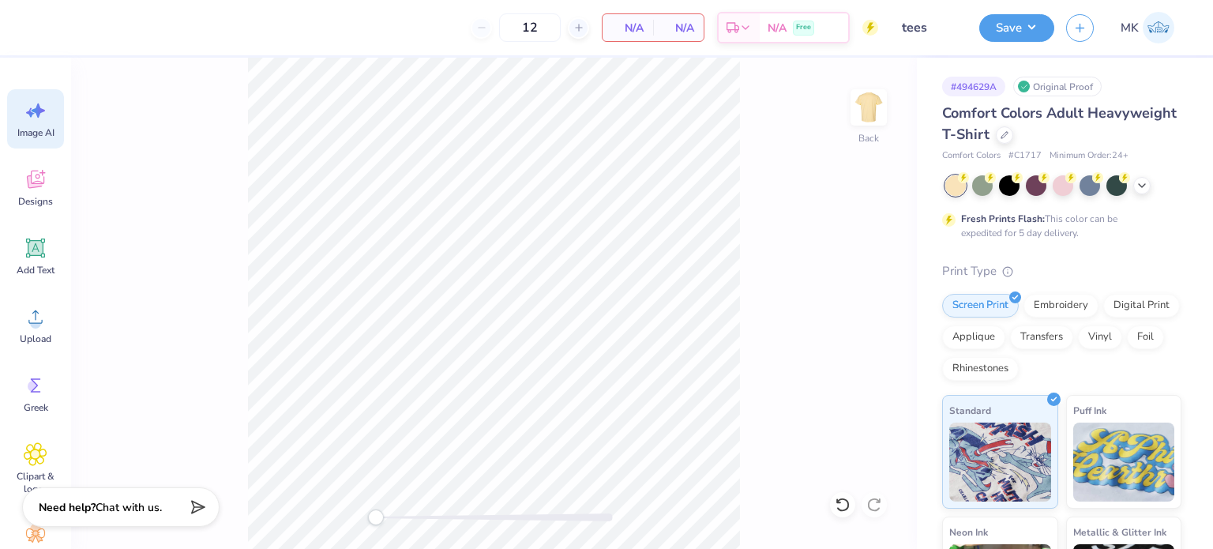
click at [50, 118] on div "Image AI" at bounding box center [35, 118] width 57 height 59
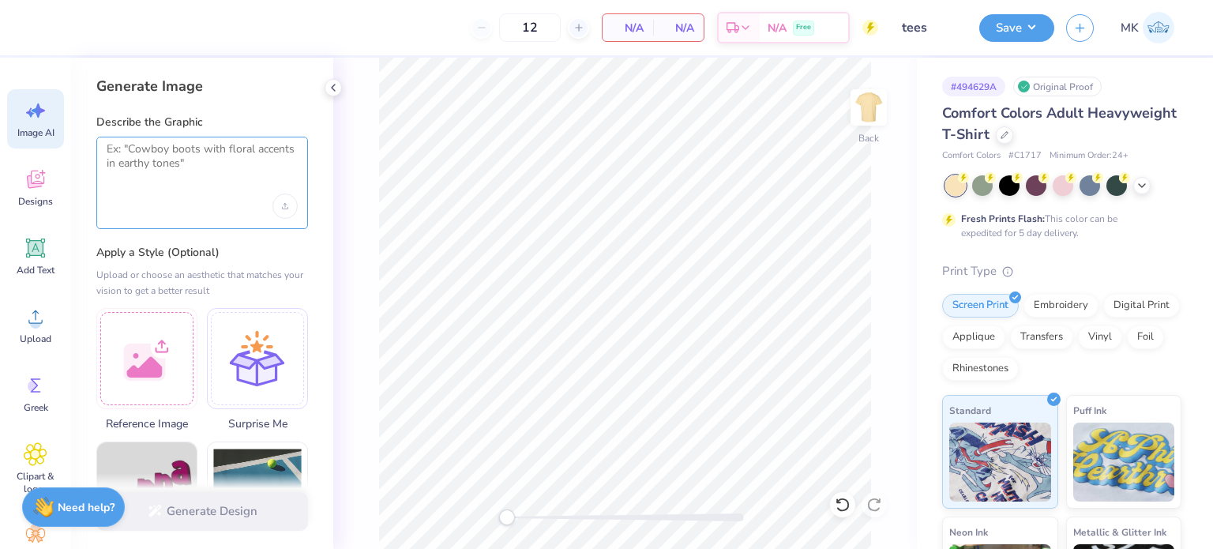
click at [170, 168] on textarea at bounding box center [202, 161] width 191 height 39
paste textarea "Beta Theta Pi"
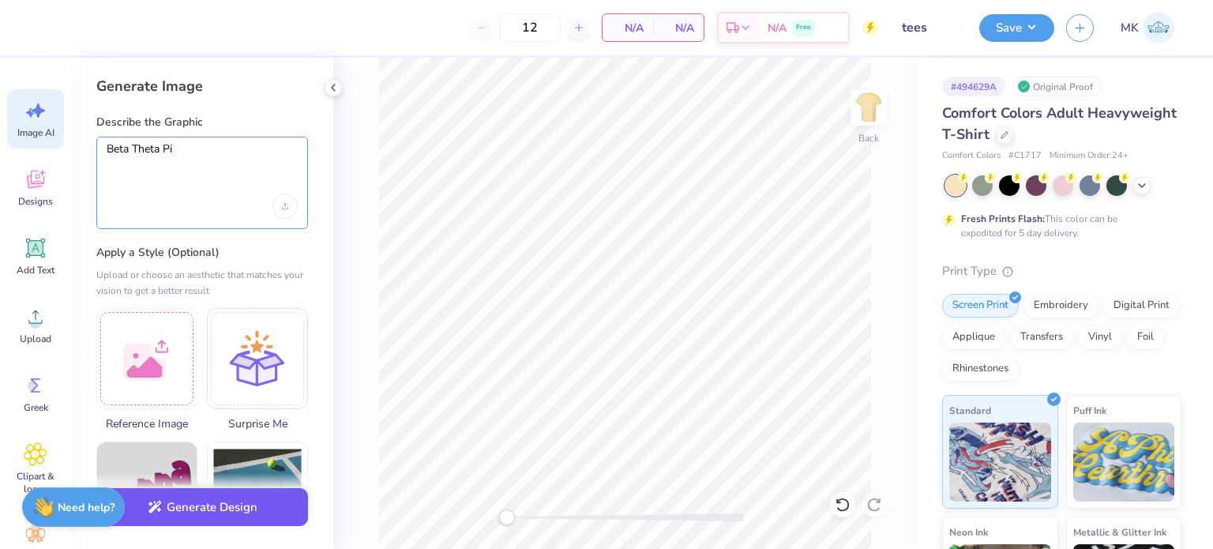
type textarea "Beta Theta Pi"
click at [182, 514] on button "Generate Design" at bounding box center [202, 507] width 212 height 39
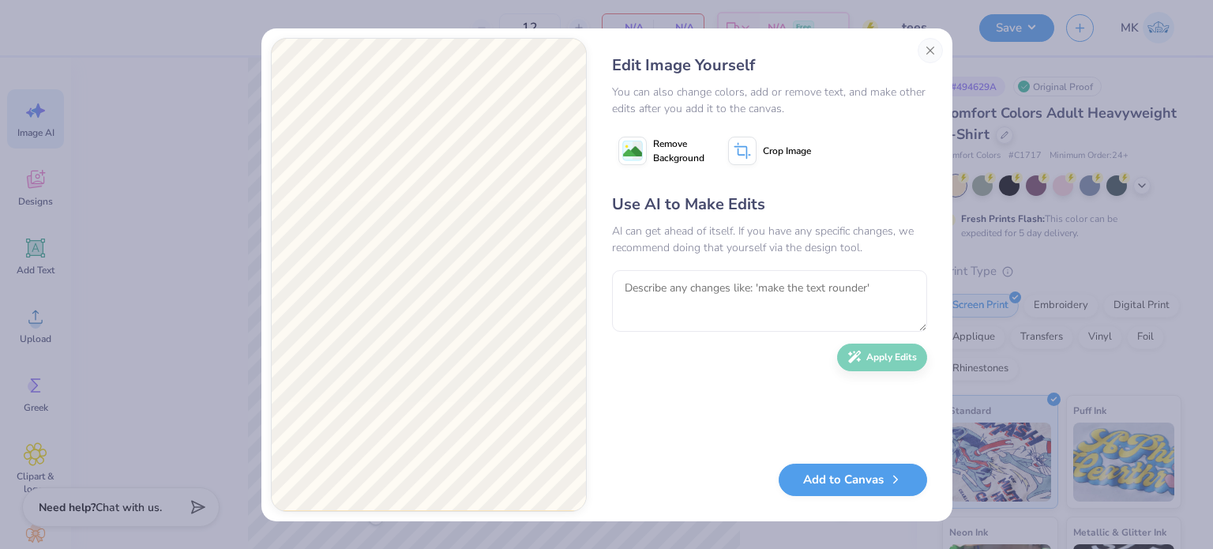
click at [629, 150] on image at bounding box center [632, 151] width 19 height 19
click at [831, 471] on button "Add to Canvas" at bounding box center [853, 476] width 149 height 32
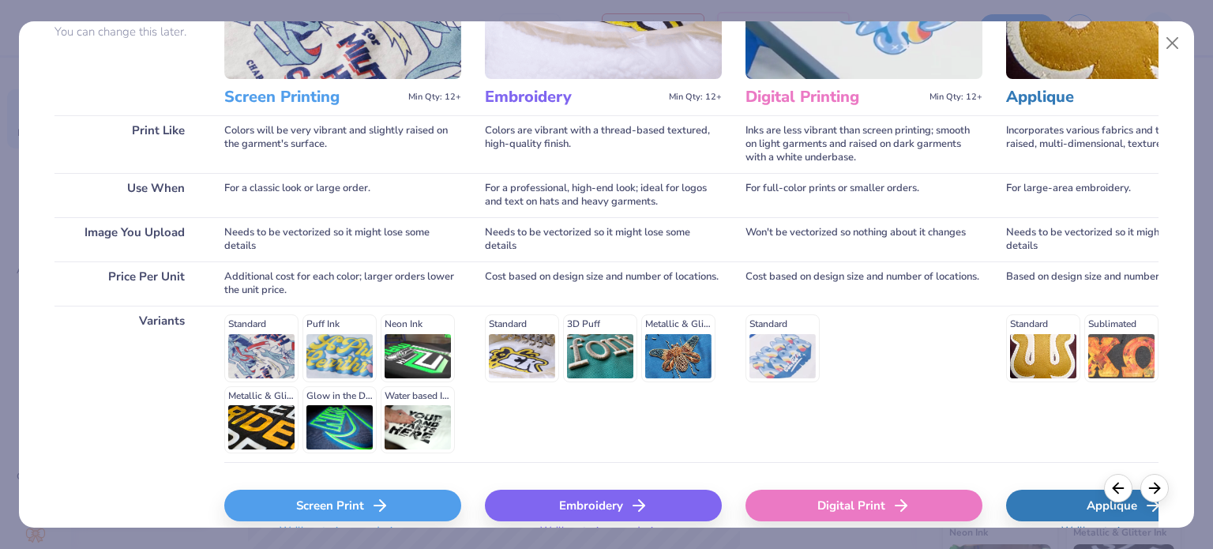
scroll to position [238, 0]
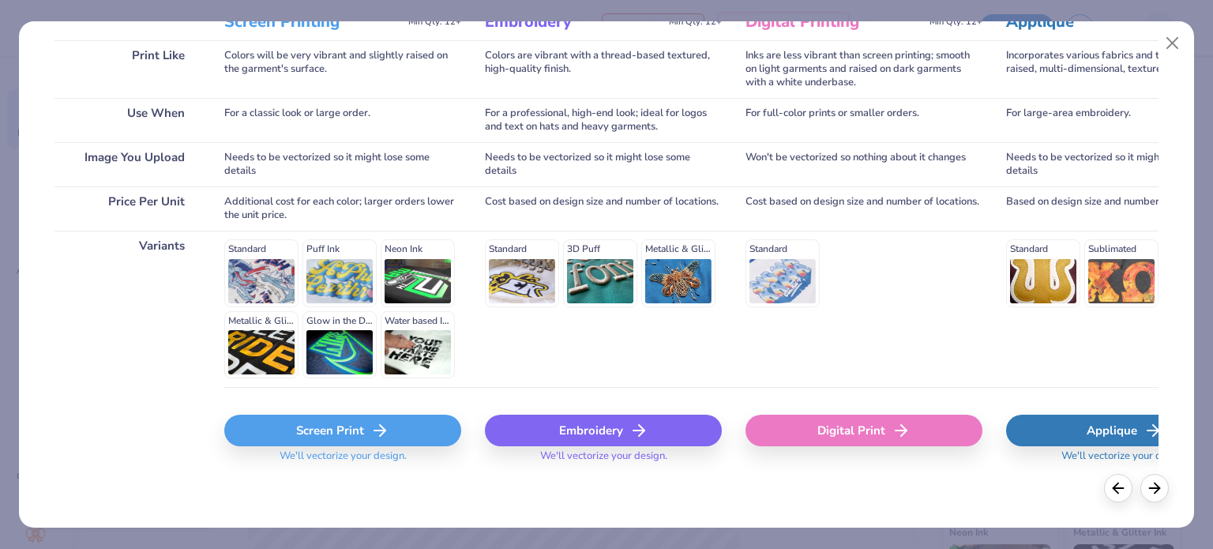
click at [343, 427] on div "Screen Print" at bounding box center [342, 431] width 237 height 32
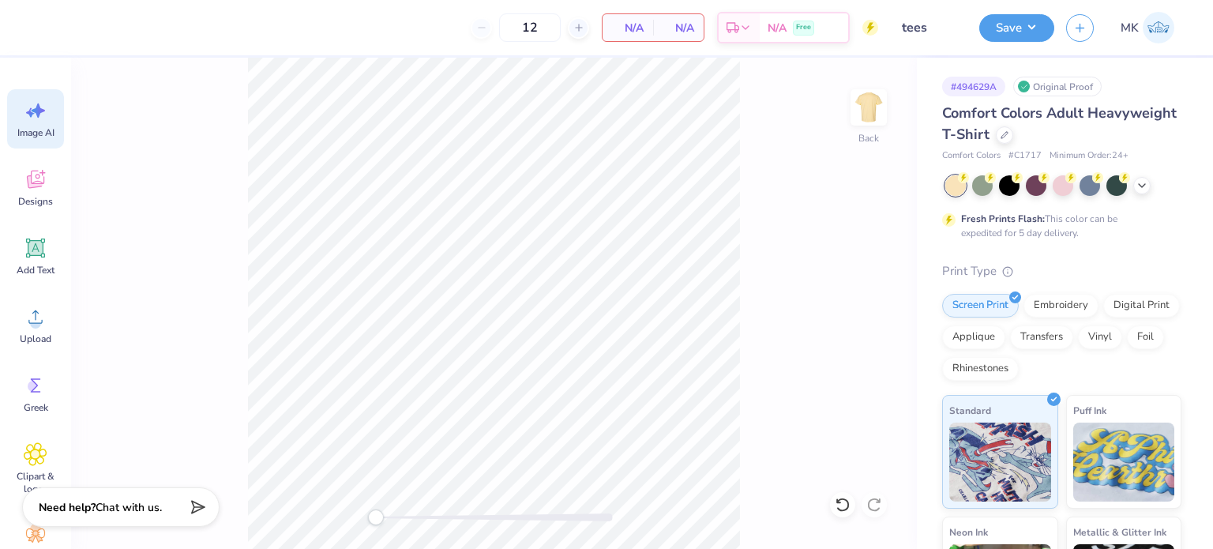
scroll to position [0, 0]
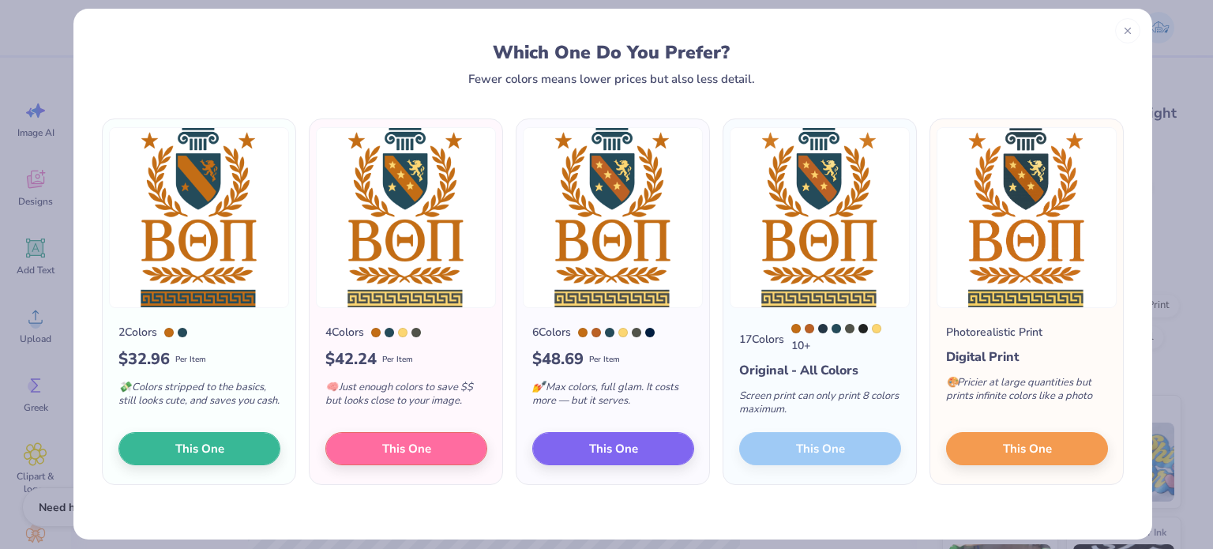
scroll to position [25, 0]
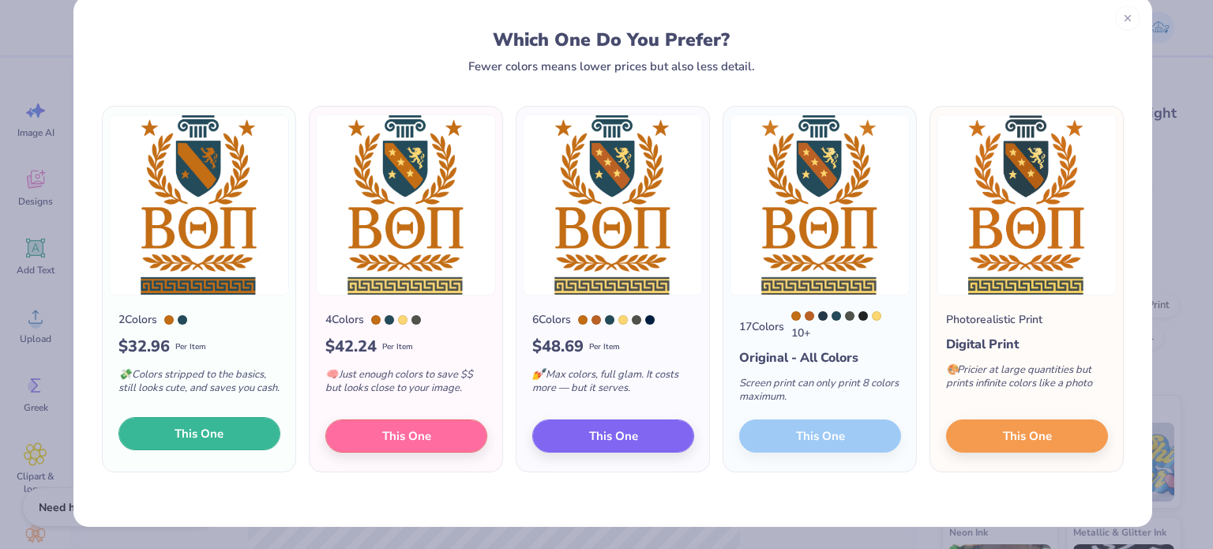
click at [175, 438] on span "This One" at bounding box center [199, 434] width 49 height 18
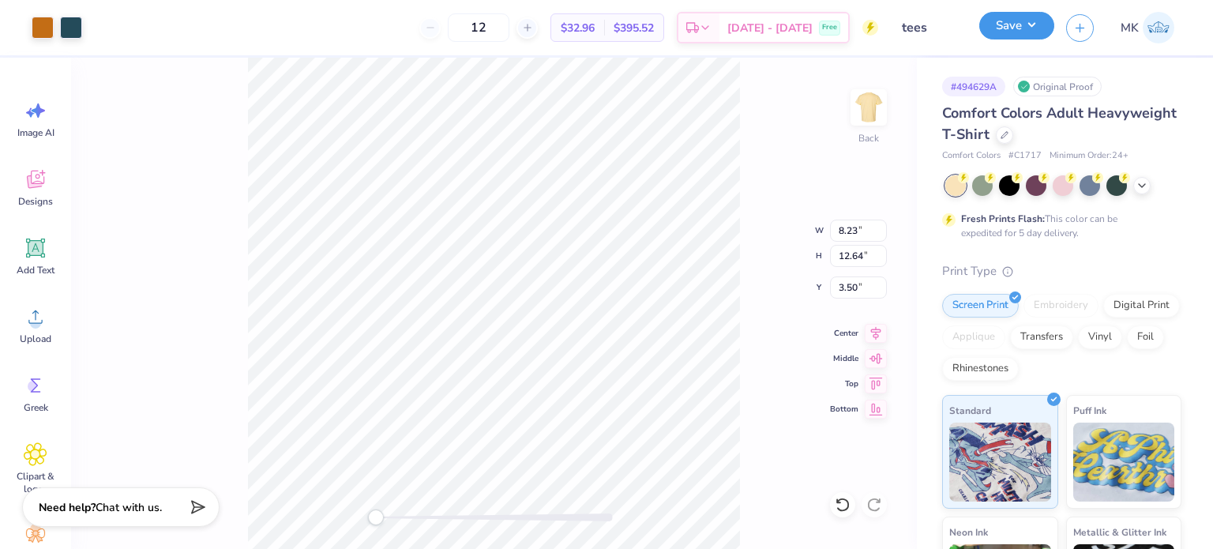
click at [1017, 23] on button "Save" at bounding box center [1017, 26] width 75 height 28
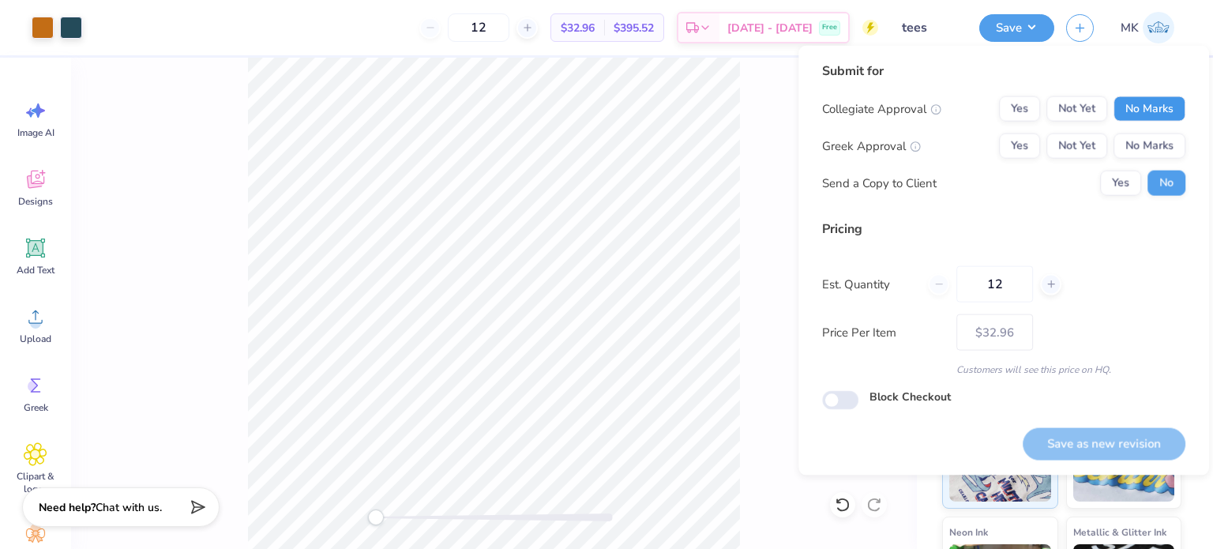
click at [1126, 108] on button "No Marks" at bounding box center [1150, 108] width 72 height 25
click at [1065, 107] on button "Not Yet" at bounding box center [1077, 108] width 61 height 25
click at [1074, 148] on button "Not Yet" at bounding box center [1077, 146] width 61 height 25
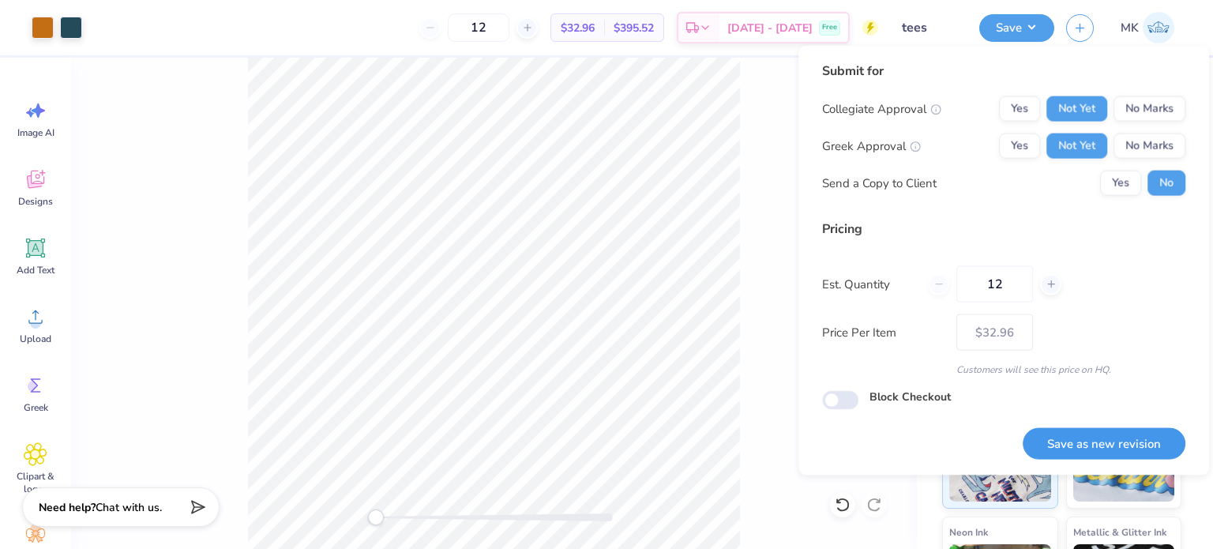
click at [1077, 448] on button "Save as new revision" at bounding box center [1104, 443] width 163 height 32
type input "$32.96"
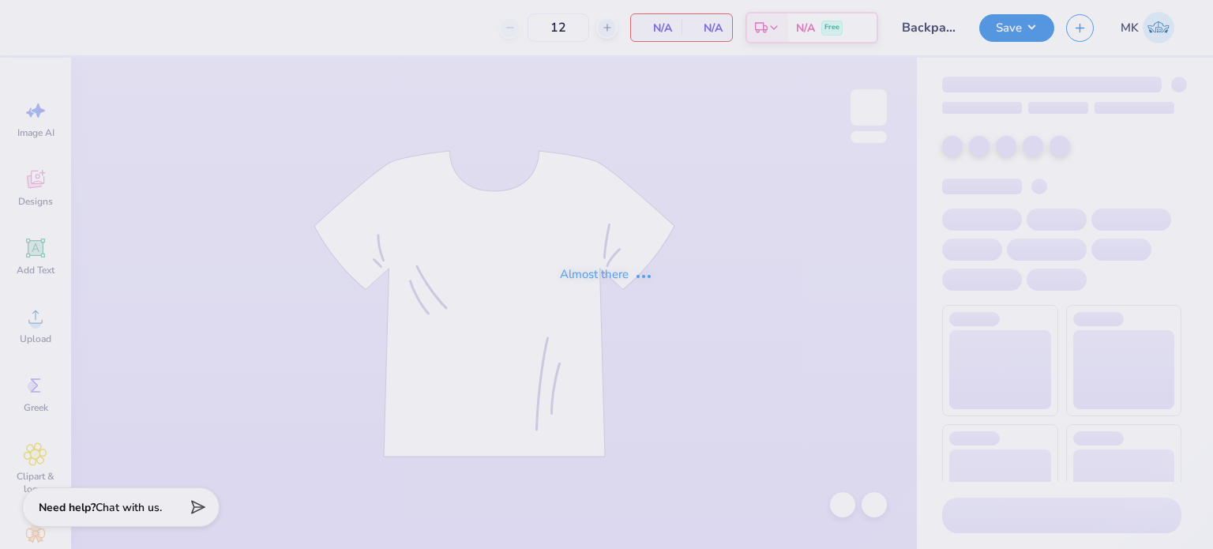
type input "Backpacks for Trace3"
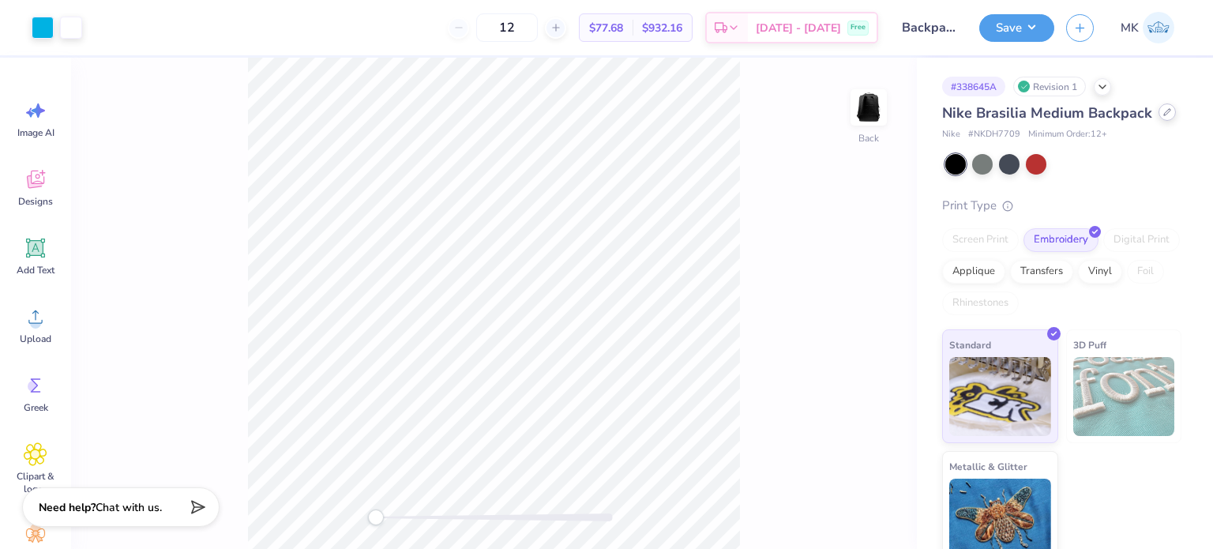
click at [1164, 116] on icon at bounding box center [1168, 112] width 8 height 8
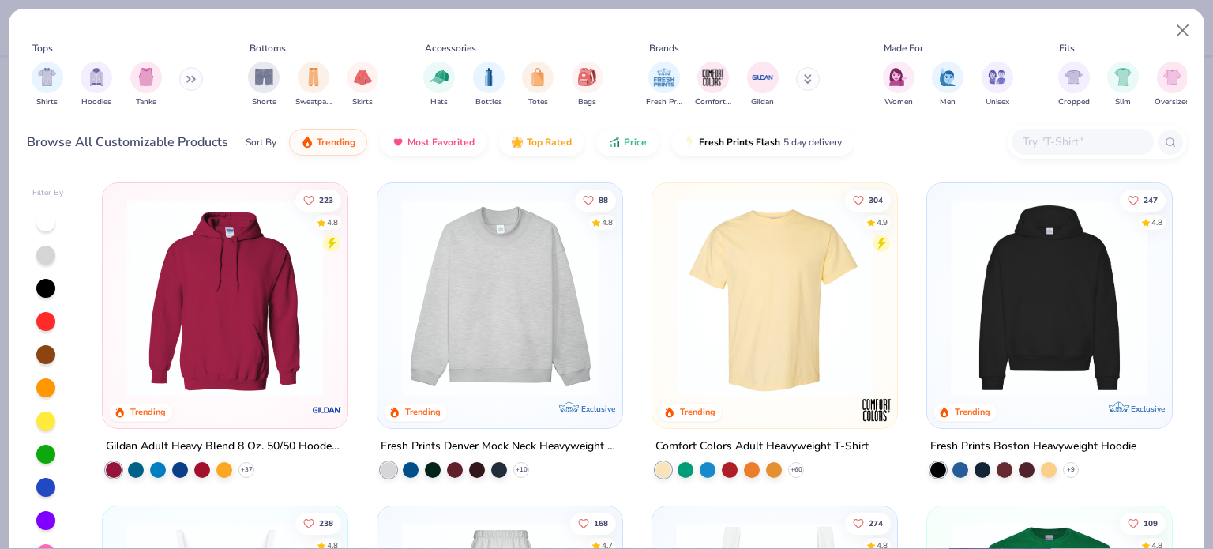
click at [196, 78] on icon at bounding box center [190, 79] width 9 height 8
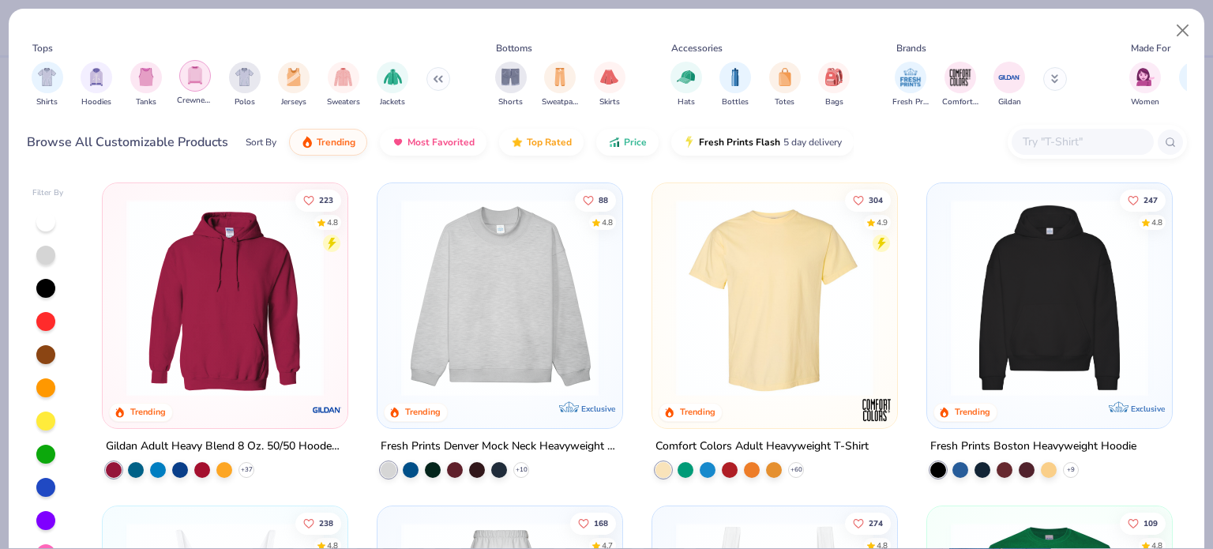
click at [191, 78] on img "filter for Crewnecks" at bounding box center [194, 75] width 17 height 18
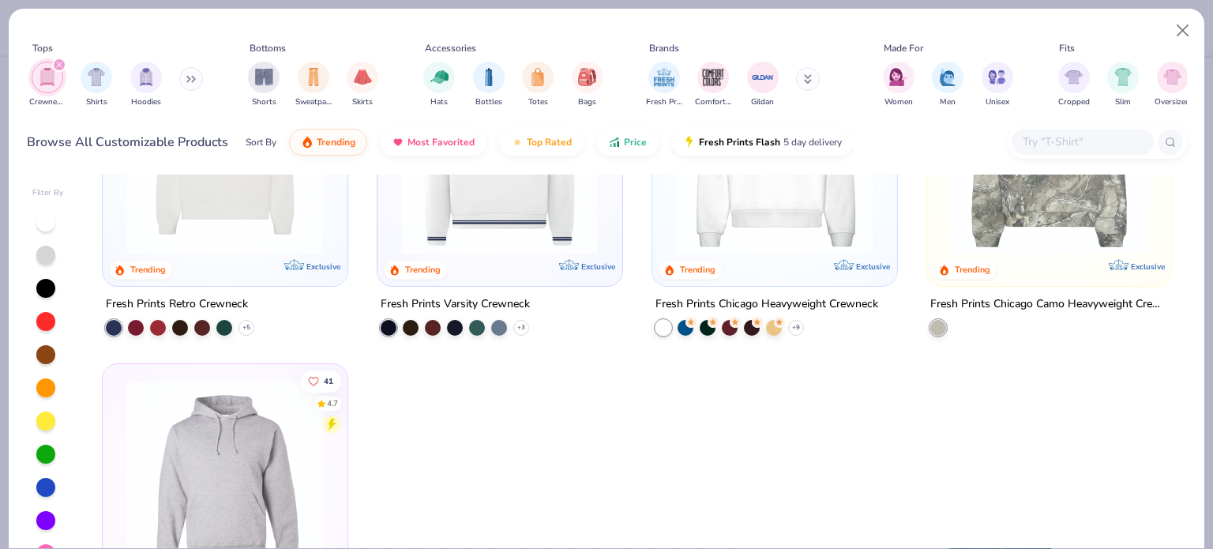
scroll to position [237, 0]
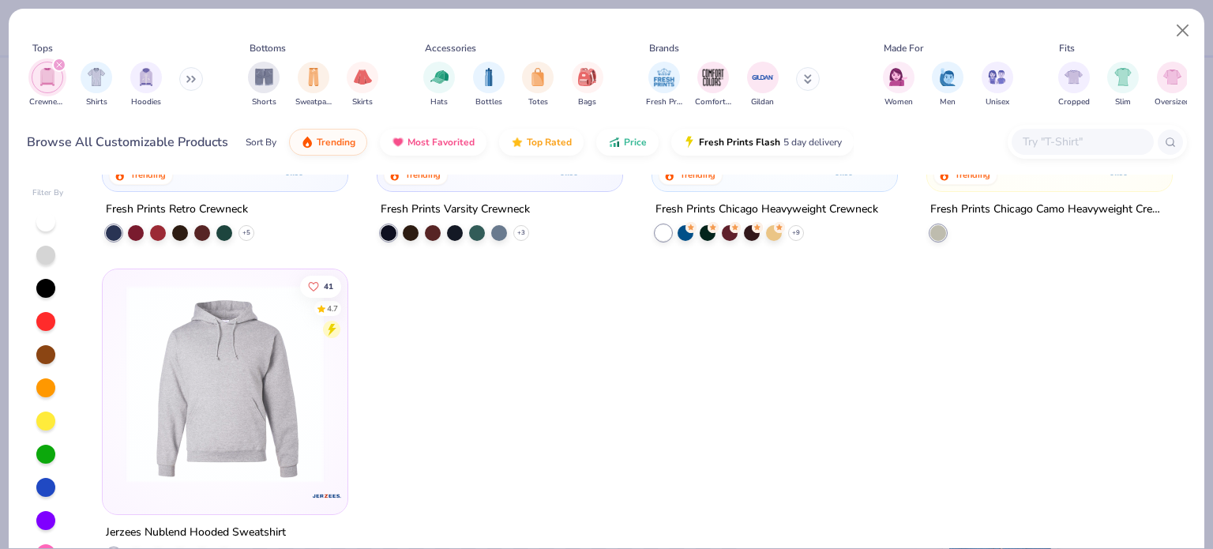
click at [58, 58] on div "filter for Crewnecks" at bounding box center [59, 65] width 14 height 14
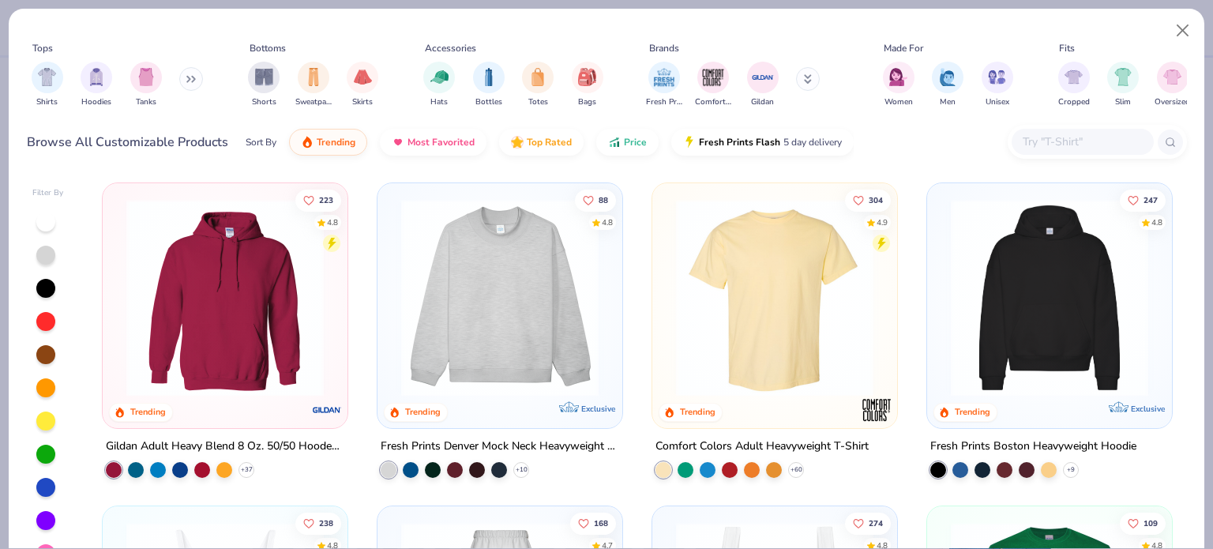
click at [196, 73] on button at bounding box center [191, 79] width 24 height 24
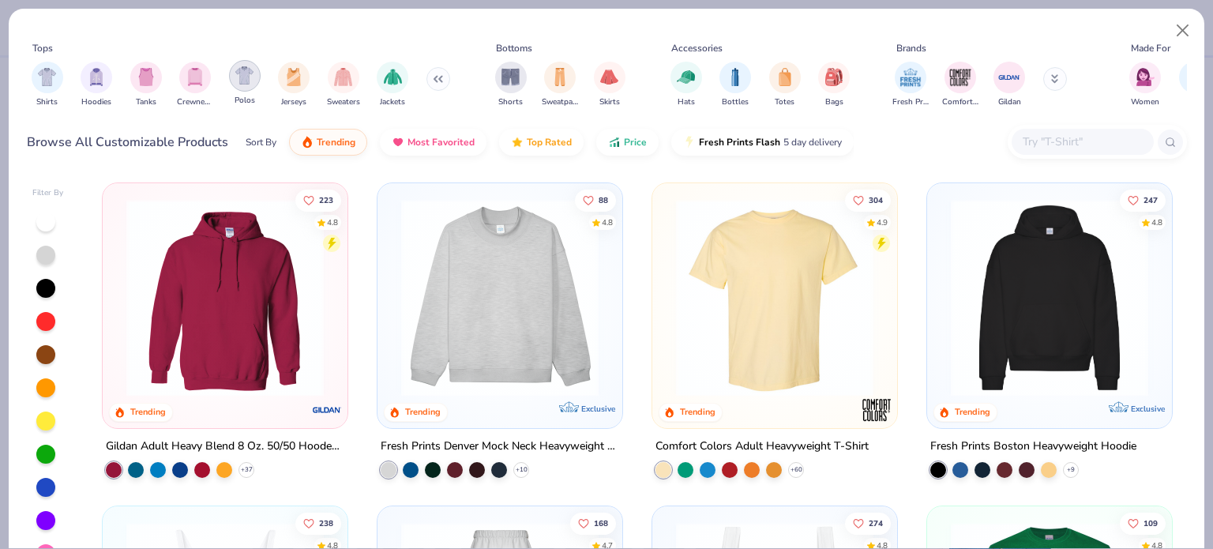
click at [237, 77] on img "filter for Polos" at bounding box center [244, 75] width 18 height 18
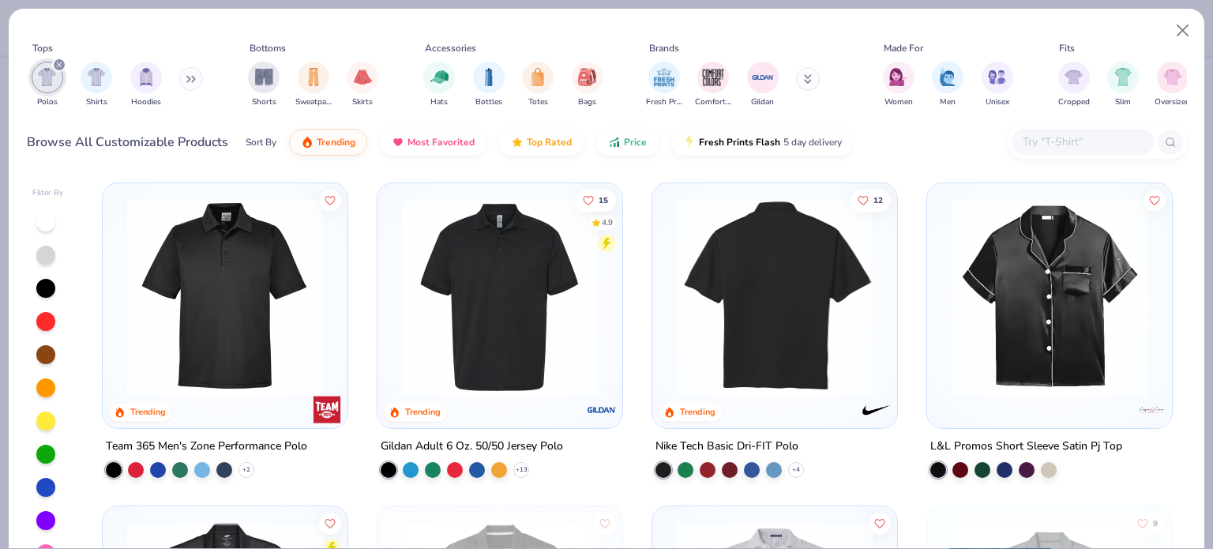
scroll to position [79, 0]
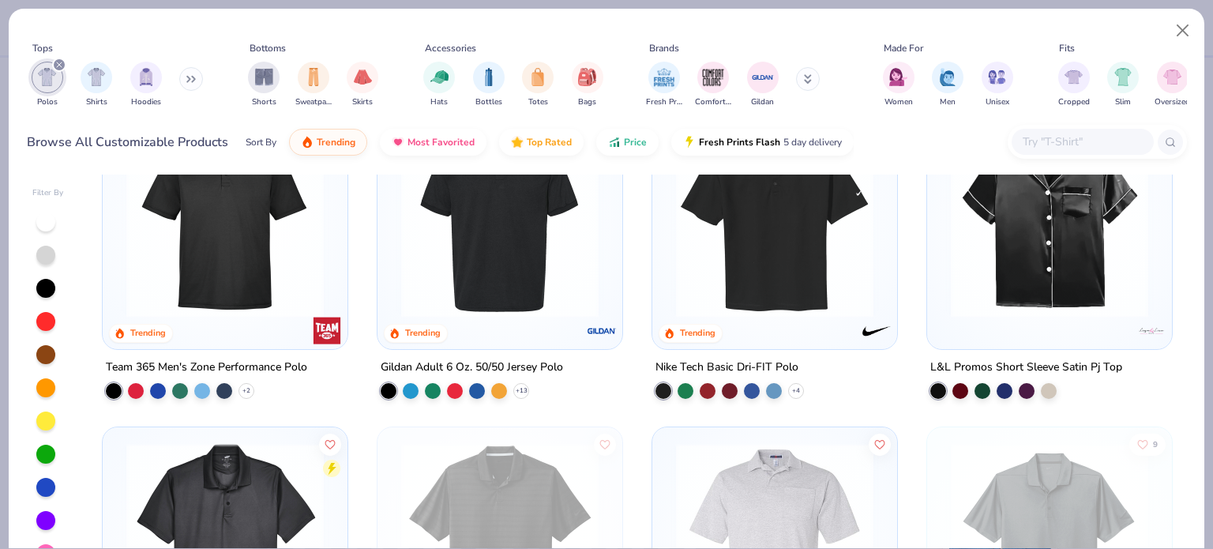
click at [768, 291] on img at bounding box center [774, 218] width 213 height 197
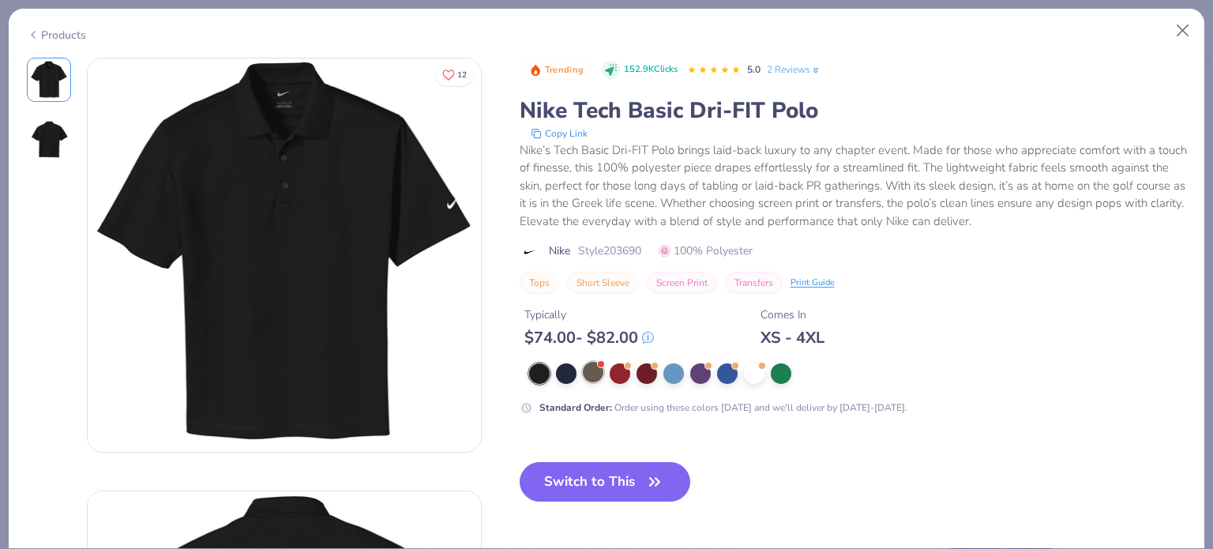
click at [588, 370] on div at bounding box center [593, 372] width 21 height 21
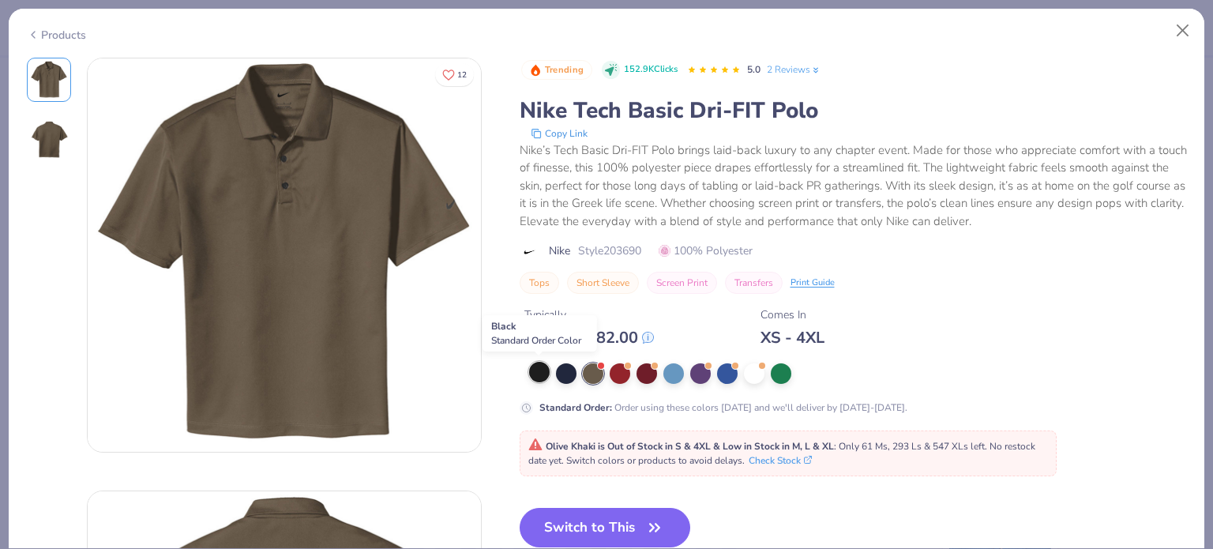
click at [529, 372] on div at bounding box center [539, 372] width 21 height 21
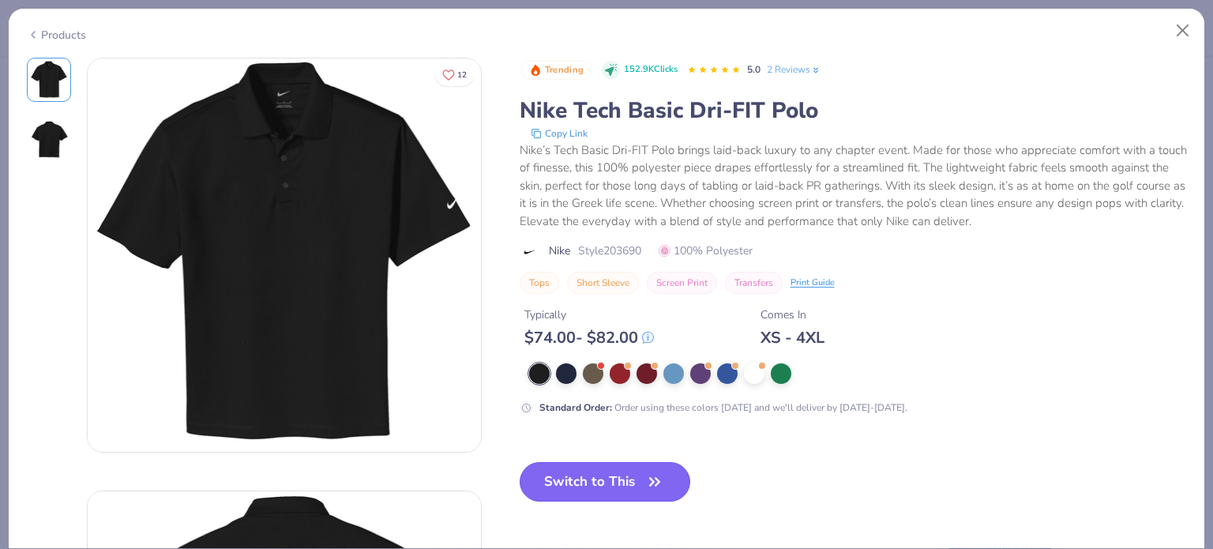
click at [622, 479] on button "Switch to This" at bounding box center [605, 481] width 171 height 39
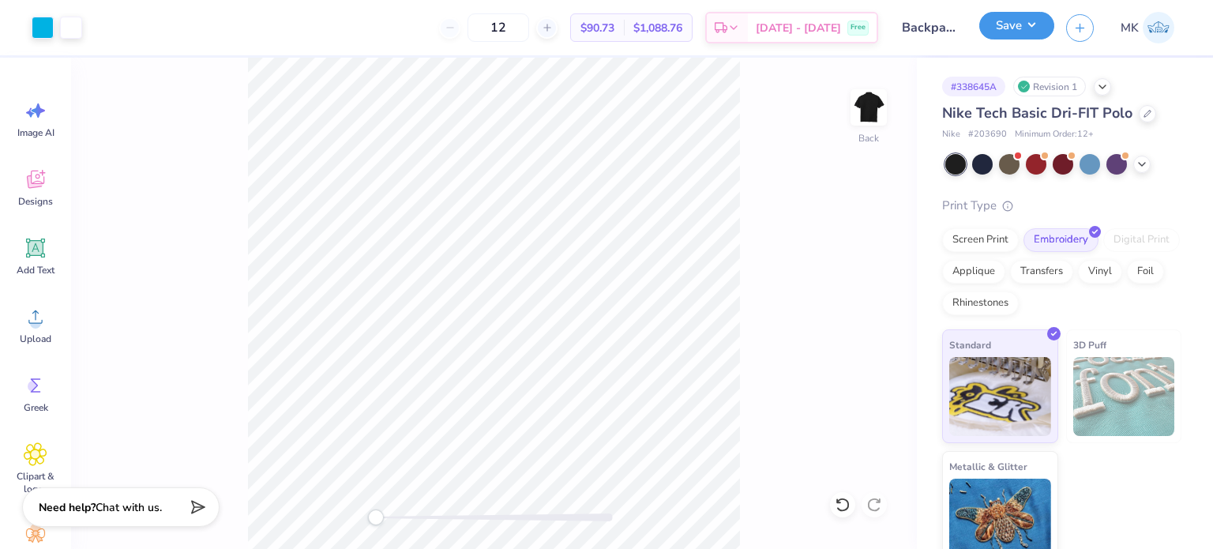
click at [1011, 29] on button "Save" at bounding box center [1017, 26] width 75 height 28
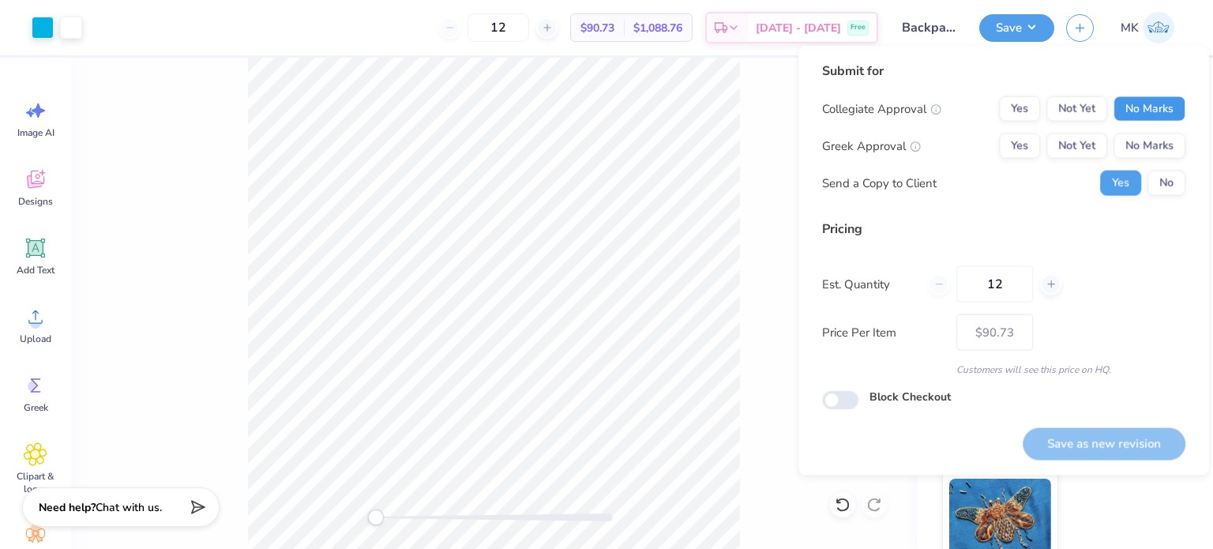
click at [1149, 110] on button "No Marks" at bounding box center [1150, 108] width 72 height 25
click at [1152, 136] on button "No Marks" at bounding box center [1150, 146] width 72 height 25
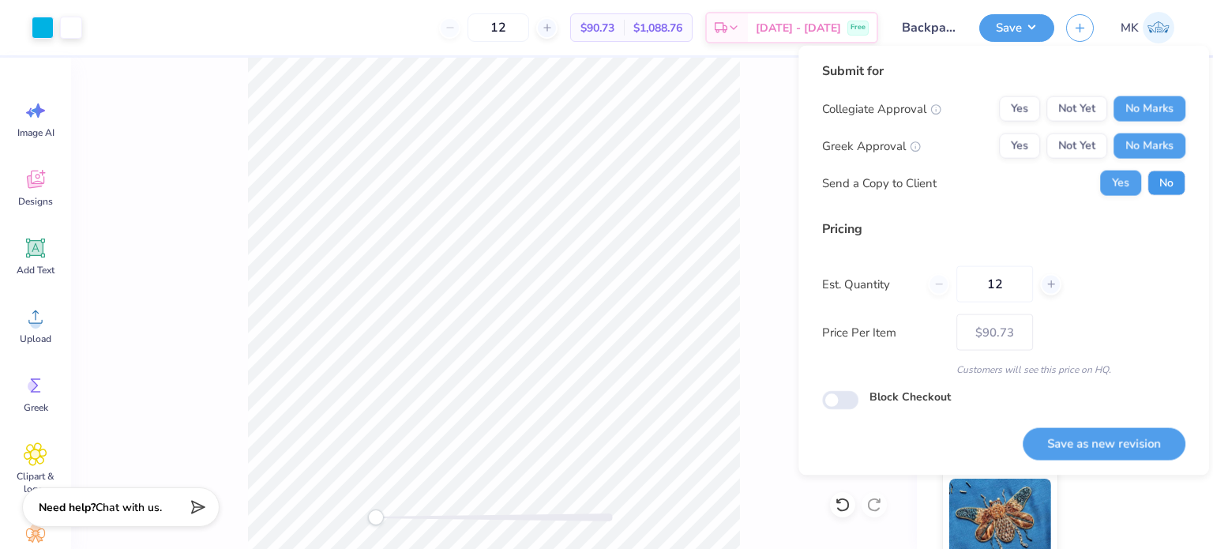
click at [1161, 181] on button "No" at bounding box center [1167, 183] width 38 height 25
click at [1077, 453] on button "Save as new revision" at bounding box center [1104, 443] width 163 height 32
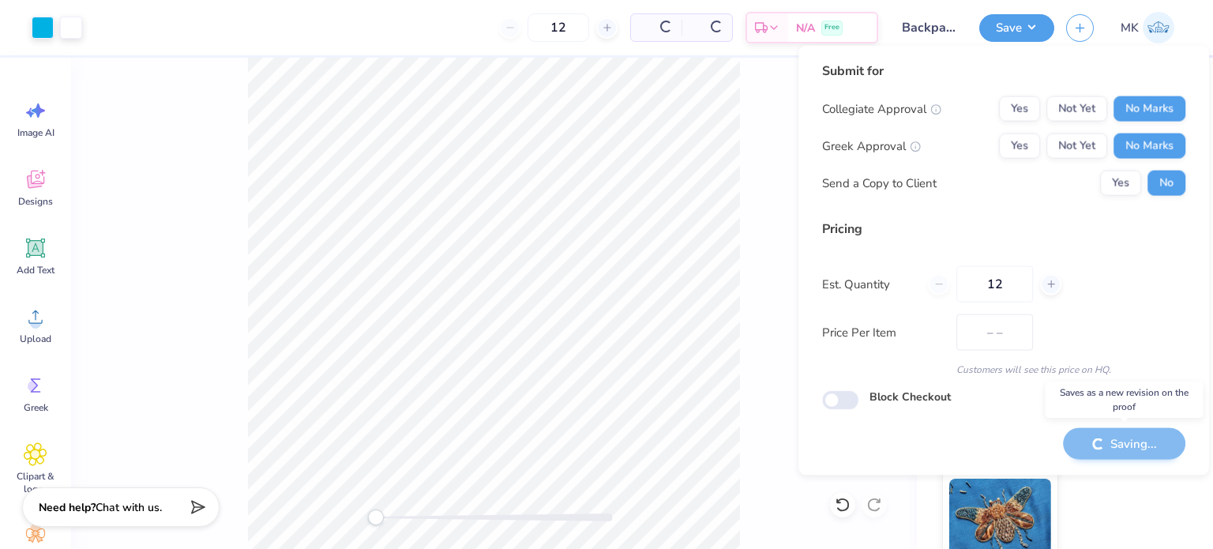
type input "$90.73"
